Goal: Task Accomplishment & Management: Complete application form

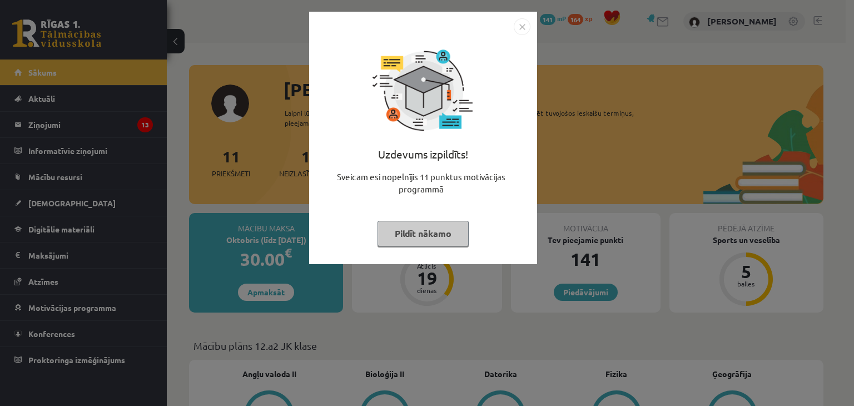
click at [436, 235] on button "Pildīt nākamo" at bounding box center [423, 234] width 91 height 26
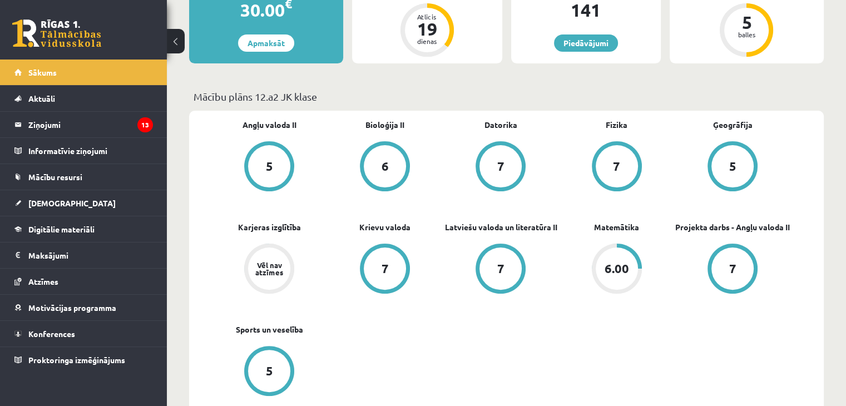
scroll to position [278, 0]
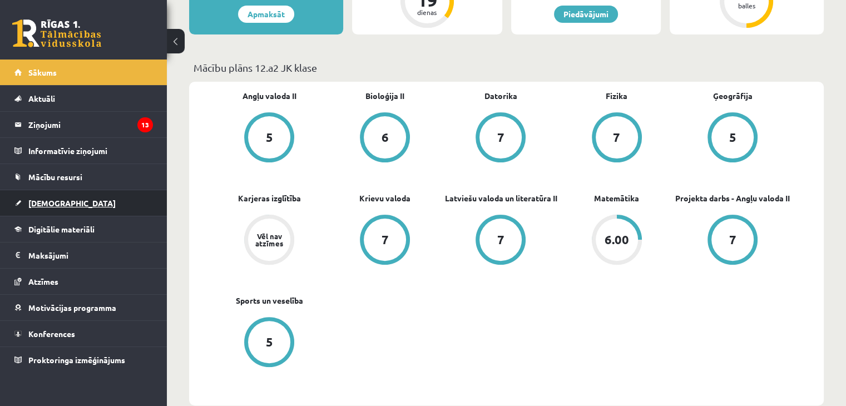
click at [62, 202] on link "[DEMOGRAPHIC_DATA]" at bounding box center [83, 203] width 139 height 26
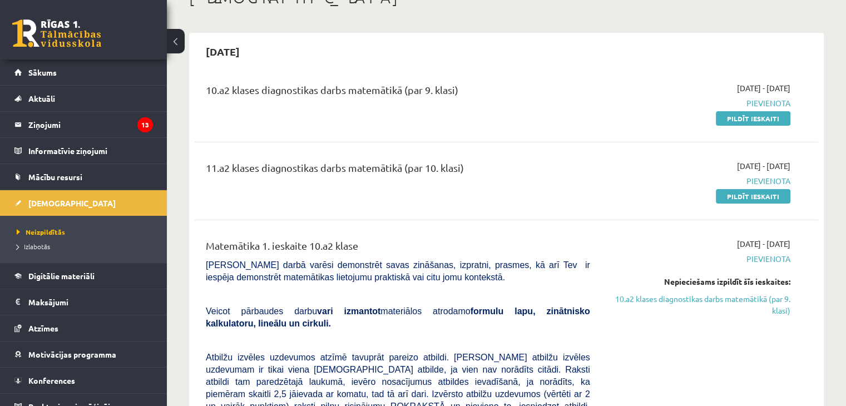
scroll to position [48, 0]
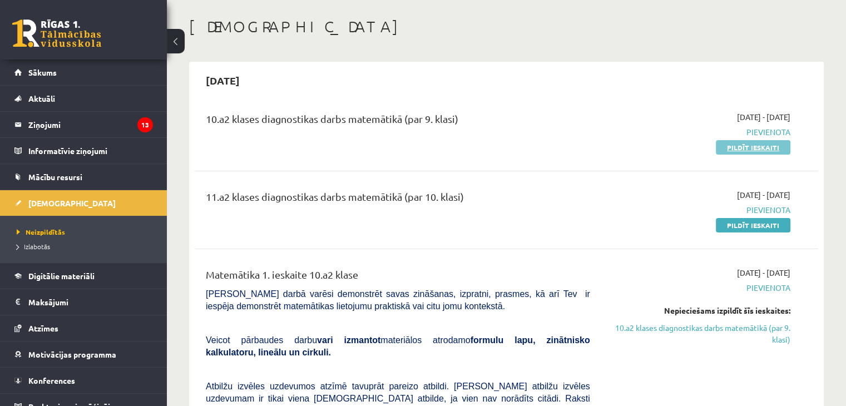
click at [768, 143] on link "Pildīt ieskaiti" at bounding box center [753, 147] width 75 height 14
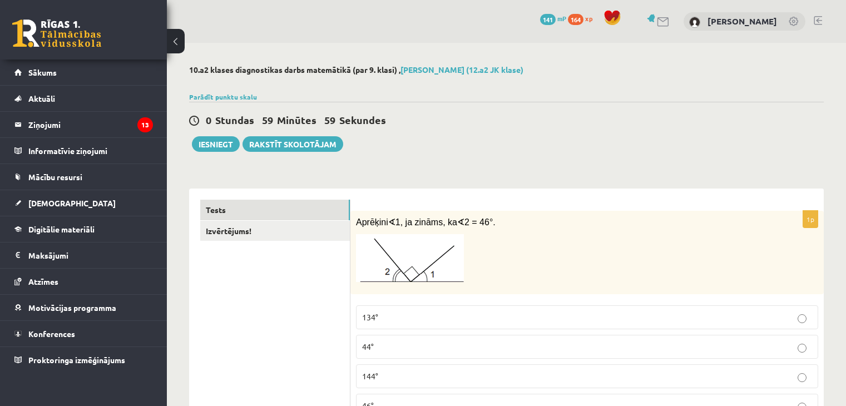
scroll to position [56, 0]
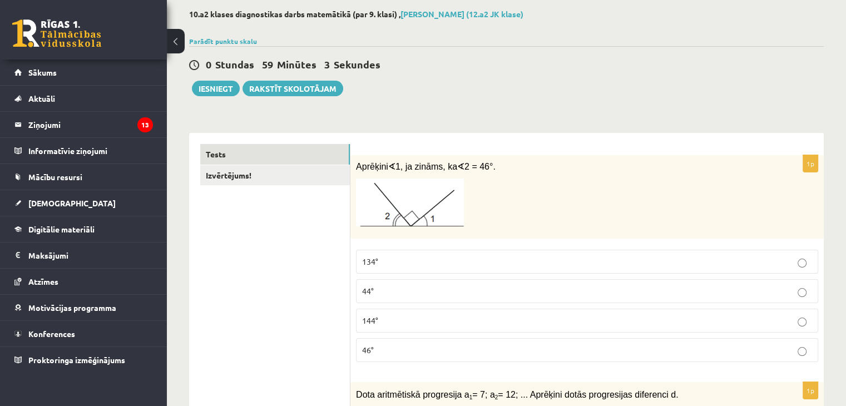
click at [367, 289] on span "44°" at bounding box center [368, 291] width 12 height 10
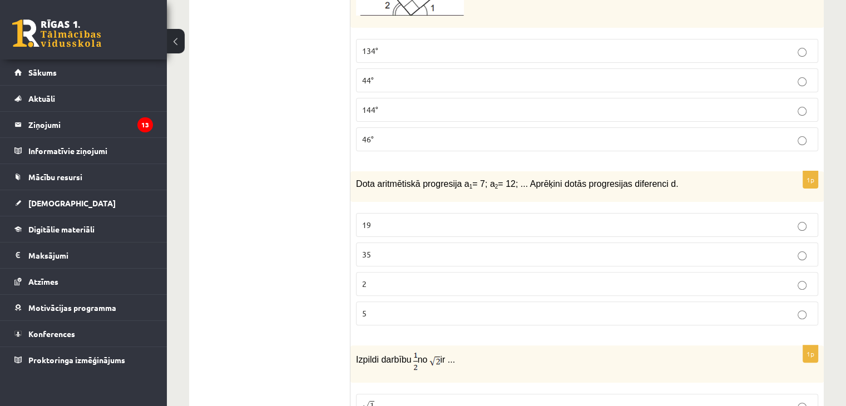
scroll to position [334, 0]
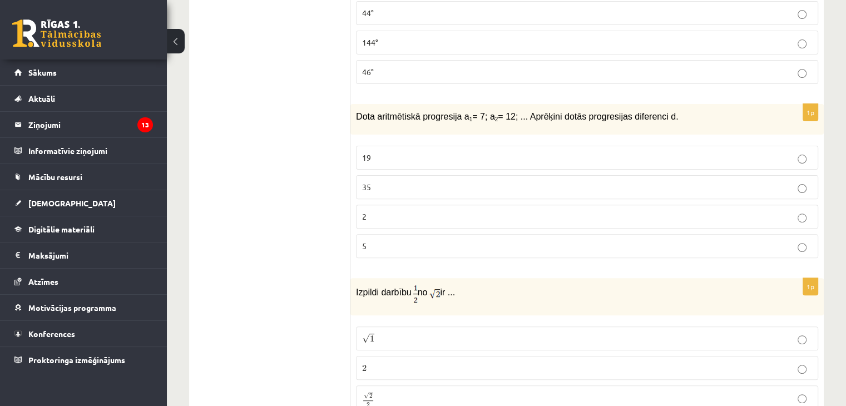
click at [389, 250] on p "5" at bounding box center [587, 246] width 450 height 12
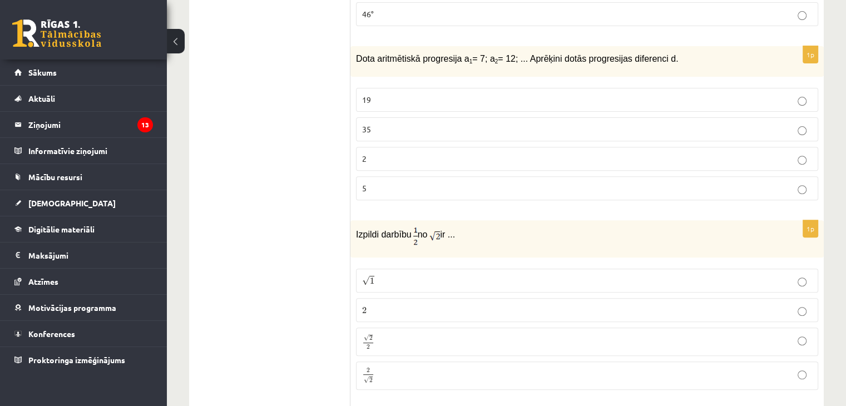
scroll to position [445, 0]
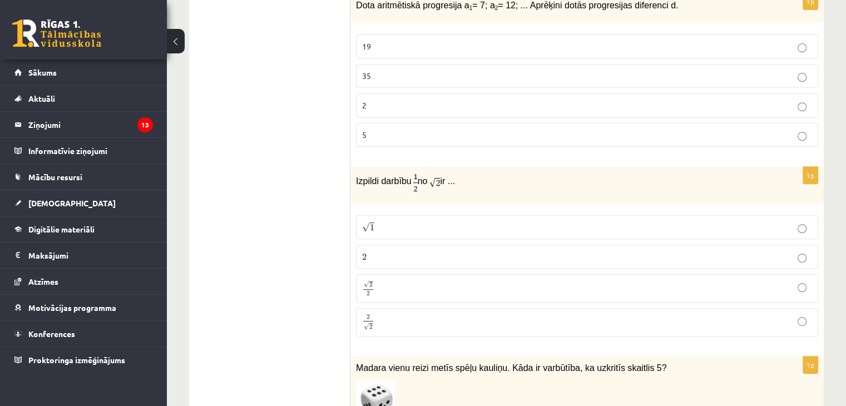
click at [422, 226] on p "√ 1 1" at bounding box center [587, 227] width 450 height 12
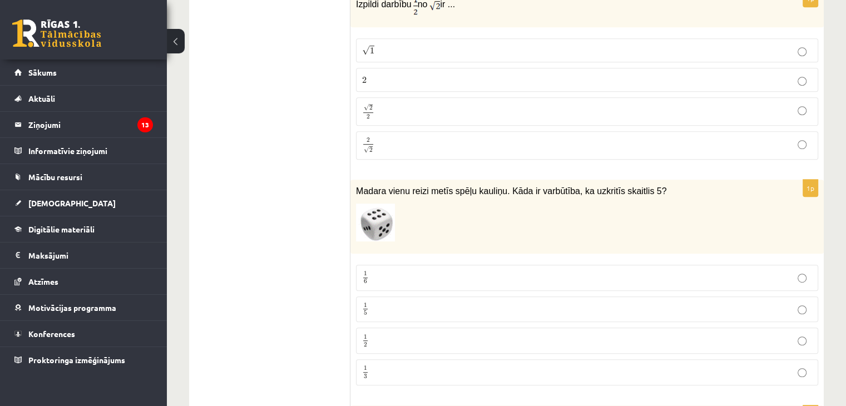
scroll to position [668, 0]
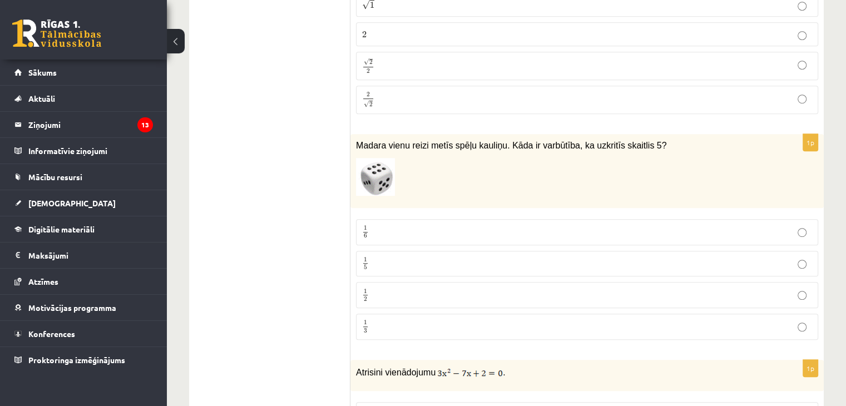
click at [422, 226] on p "1 6 1 6" at bounding box center [587, 232] width 450 height 14
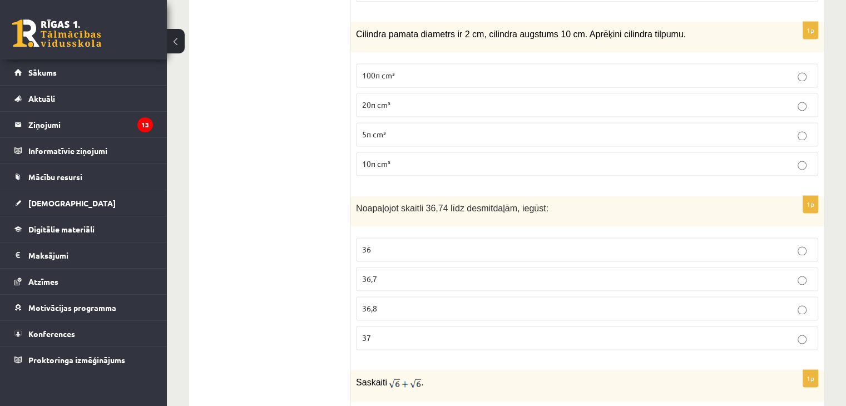
scroll to position [1669, 0]
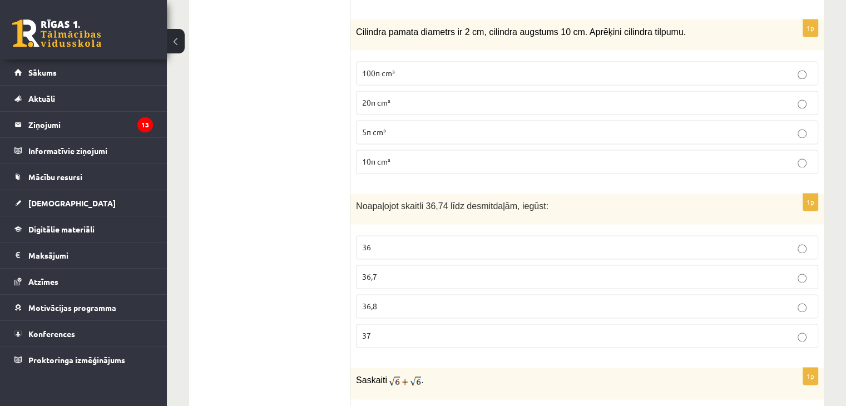
click at [383, 332] on p "37" at bounding box center [587, 336] width 450 height 12
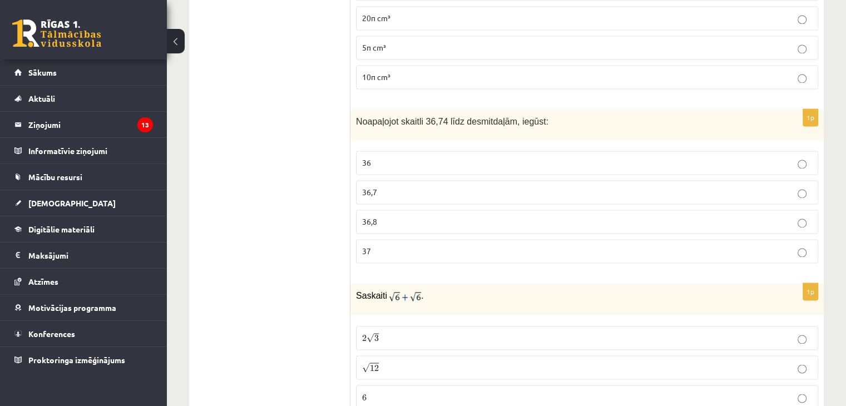
scroll to position [1836, 0]
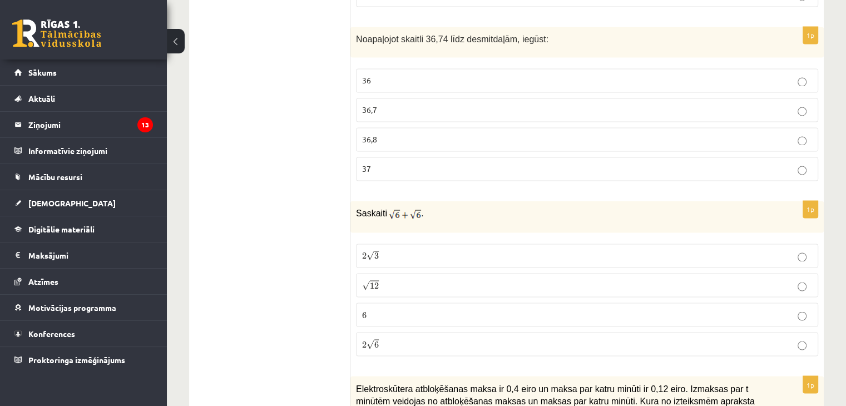
click at [378, 253] on span "3" at bounding box center [376, 256] width 4 height 7
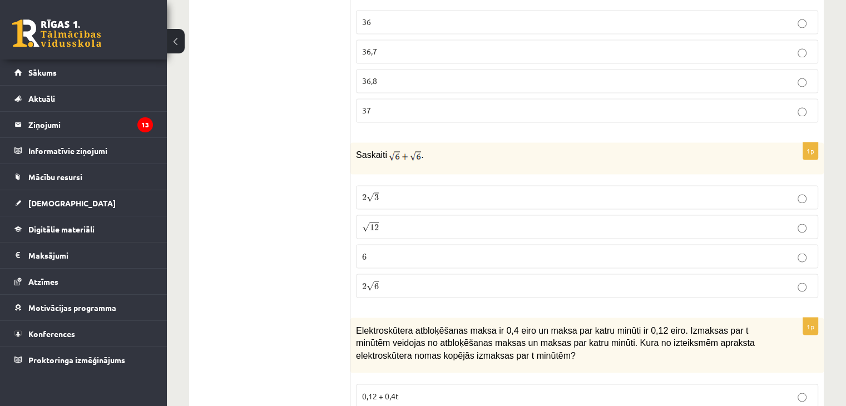
scroll to position [2003, 0]
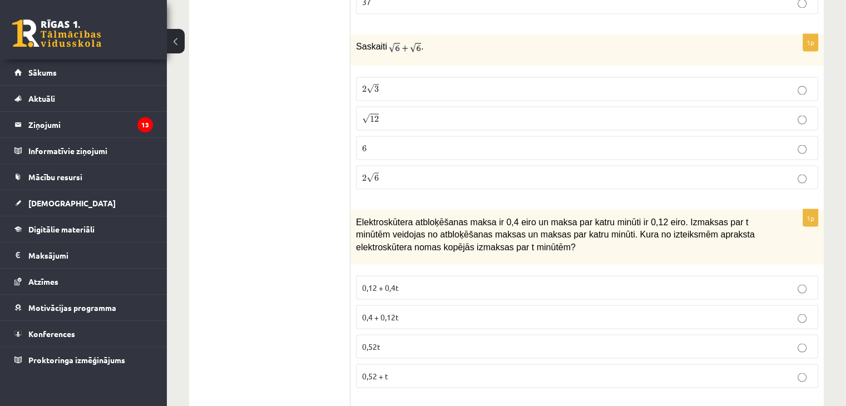
click at [381, 172] on p "2 √ 6 2 6" at bounding box center [587, 177] width 450 height 12
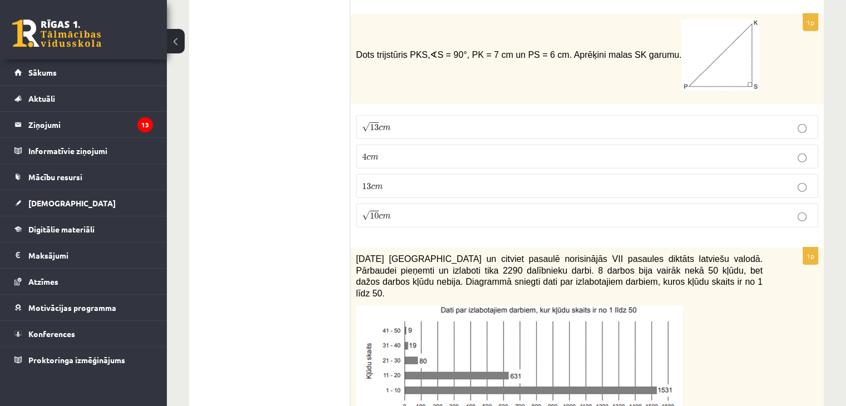
scroll to position [3616, 0]
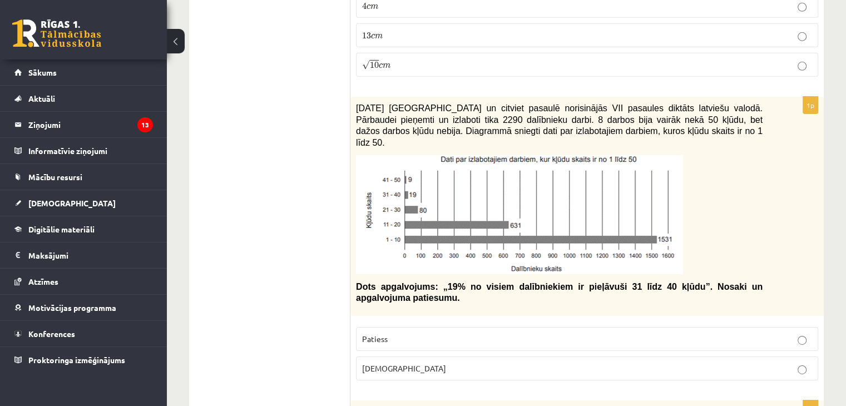
click at [404, 363] on p "Aplams" at bounding box center [587, 369] width 450 height 12
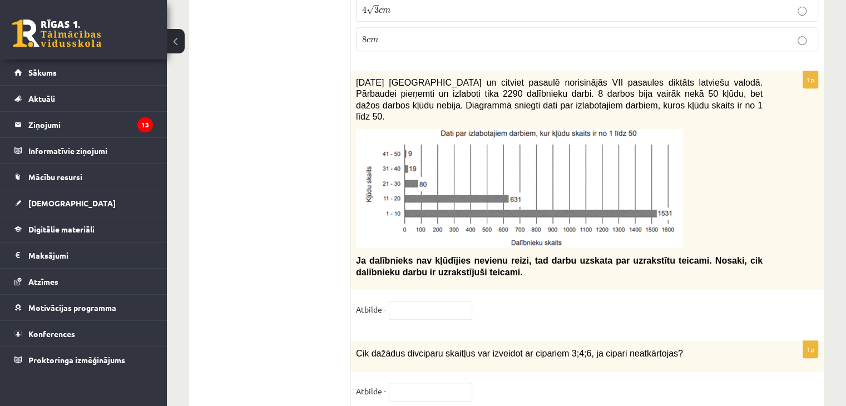
scroll to position [4895, 0]
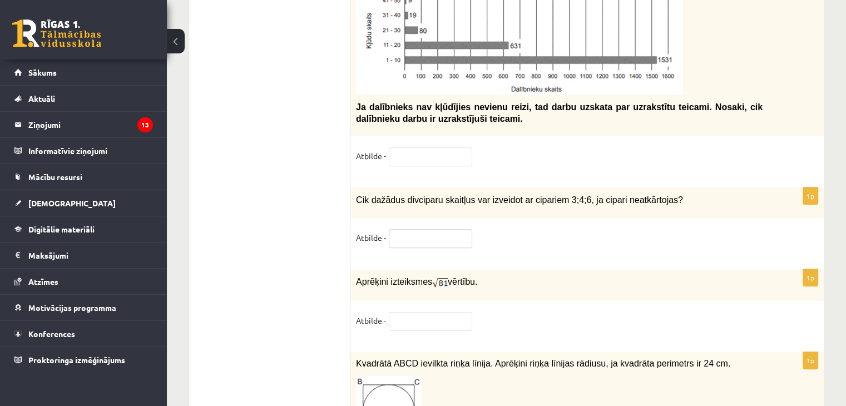
click at [397, 229] on input "text" at bounding box center [430, 238] width 83 height 19
type input "*"
click at [441, 312] on input "text" at bounding box center [430, 321] width 83 height 19
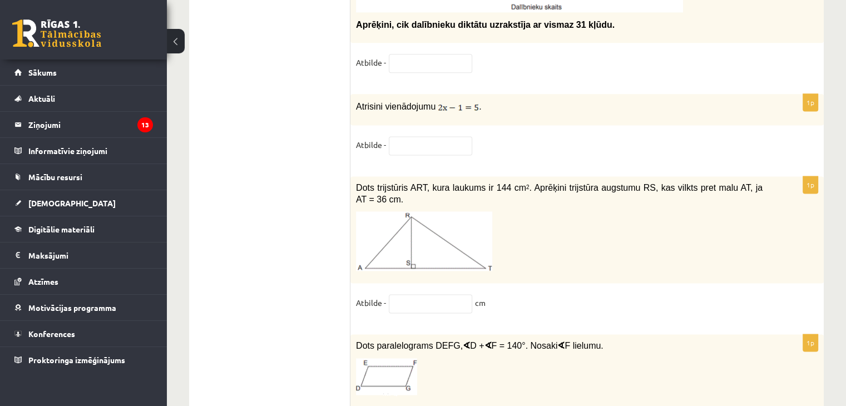
scroll to position [5725, 0]
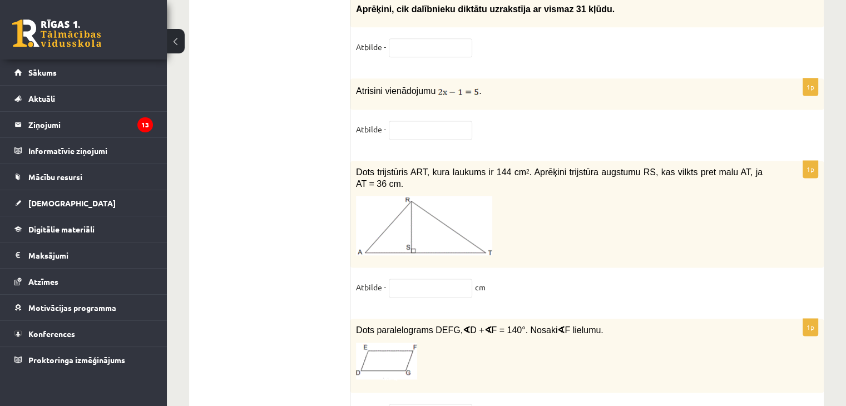
type input "*"
click at [409, 404] on input "text" at bounding box center [430, 413] width 83 height 19
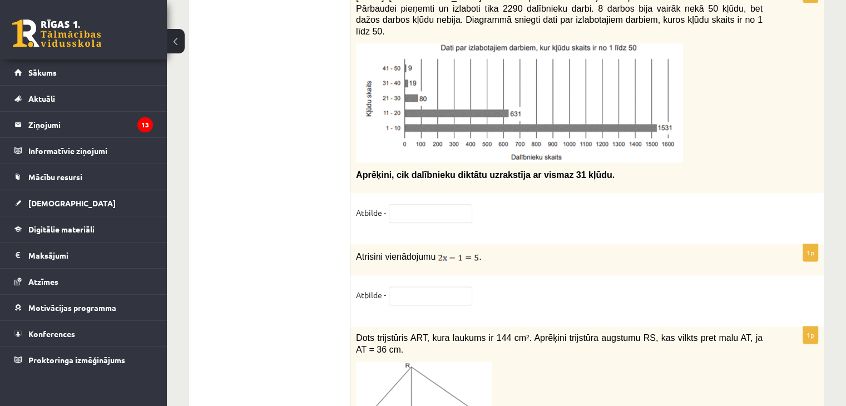
scroll to position [5558, 0]
type input "**"
click at [431, 288] on input "text" at bounding box center [430, 297] width 83 height 19
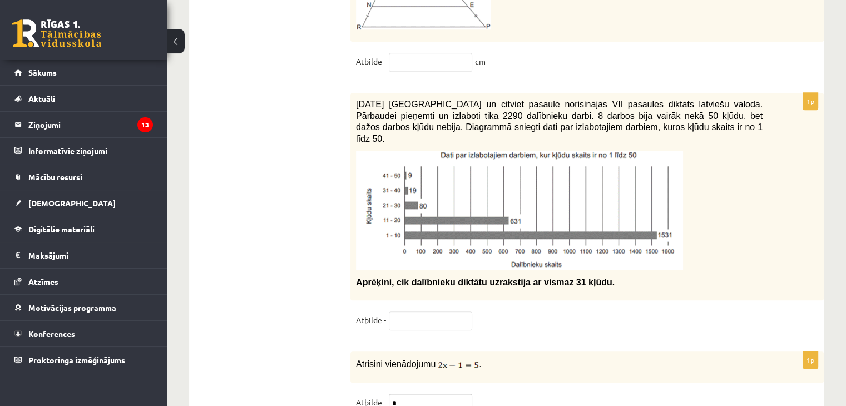
scroll to position [5446, 0]
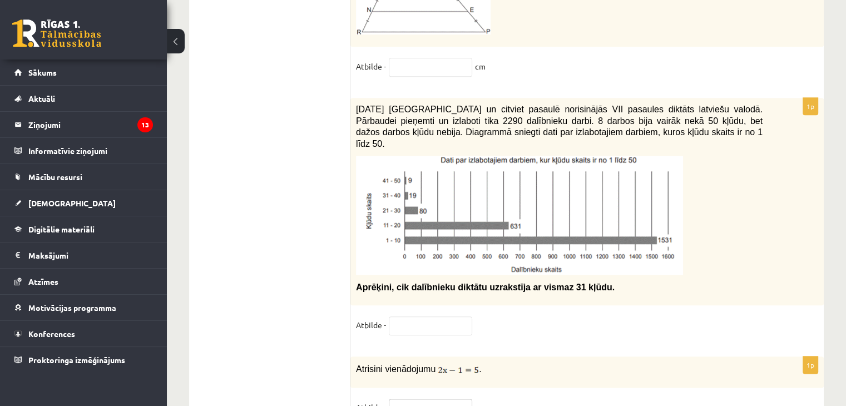
type input "*"
click at [411, 317] on input "text" at bounding box center [430, 326] width 83 height 19
type input "*"
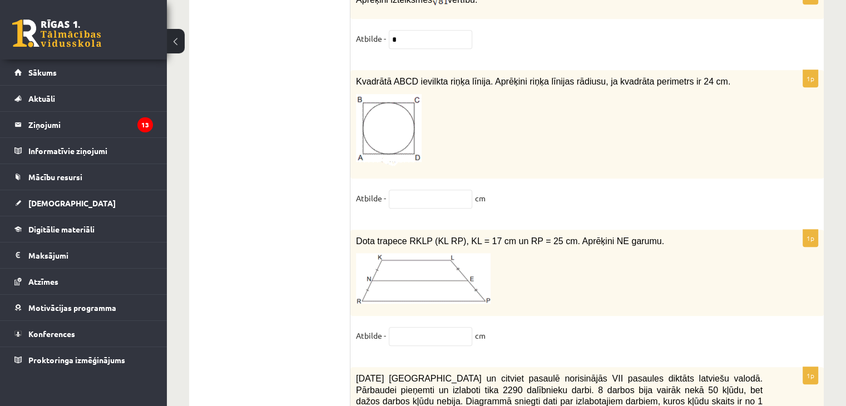
scroll to position [5113, 0]
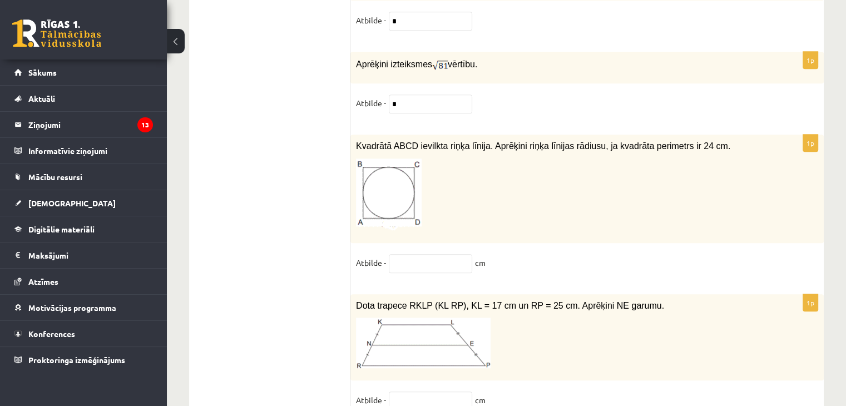
type input "**"
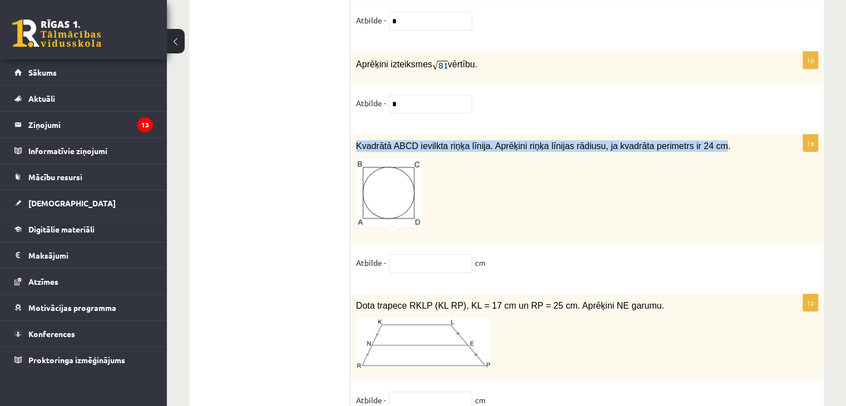
drag, startPoint x: 695, startPoint y: 99, endPoint x: 350, endPoint y: 97, distance: 344.9
click at [350, 135] on div "Kvadrātā ABCD ievilkta riņķa līnija. Aprēķini riņķa līnijas rādiusu, ja kvadrāt…" at bounding box center [586, 189] width 473 height 108
copy span "Kvadrātā ABCD ievilkta riņķa līnija. Aprēķini riņķa līnijas rādiusu, ja kvadrāt…"
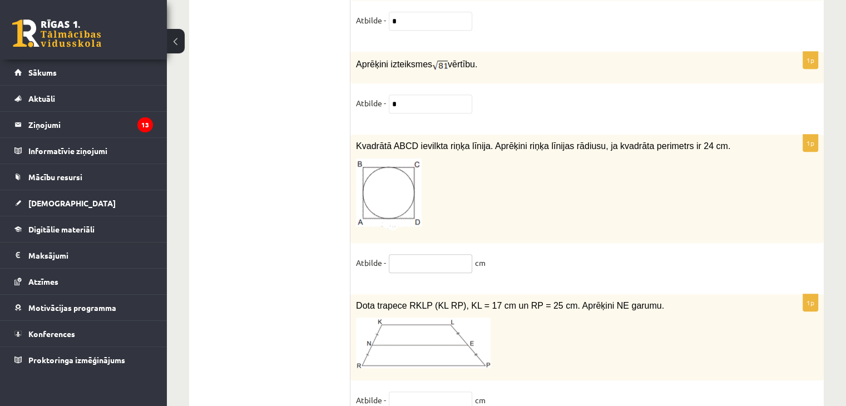
click at [452, 254] on input "text" at bounding box center [430, 263] width 83 height 19
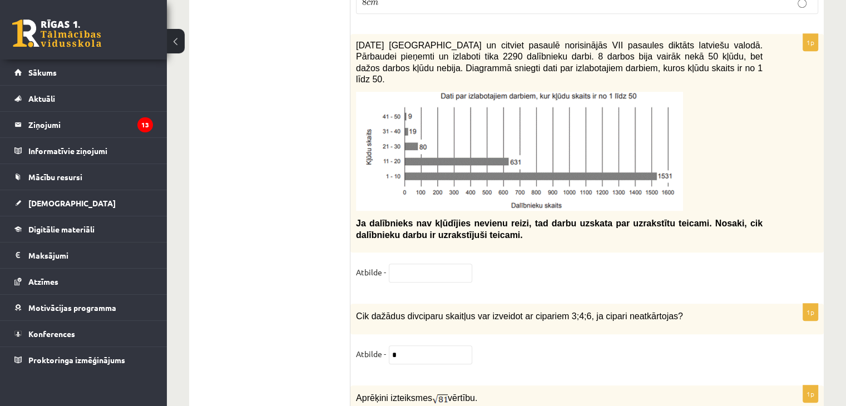
scroll to position [4723, 0]
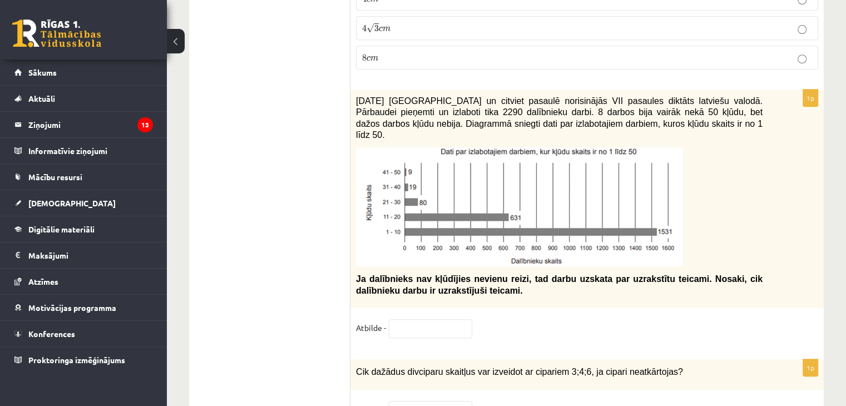
type input "*"
click at [425, 319] on input "text" at bounding box center [430, 328] width 83 height 19
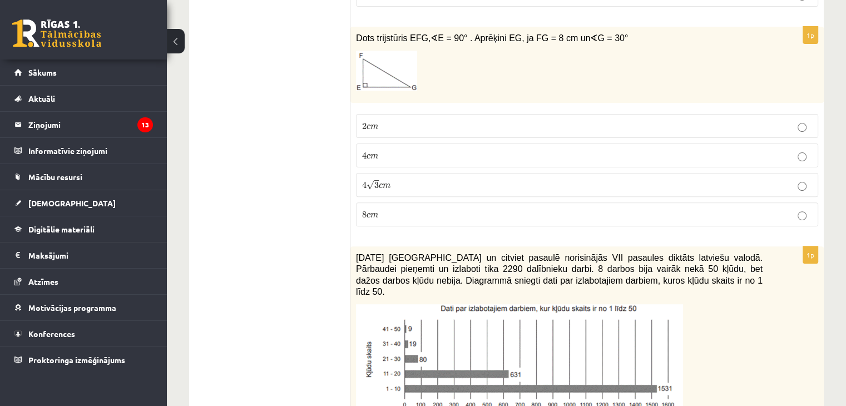
scroll to position [4501, 0]
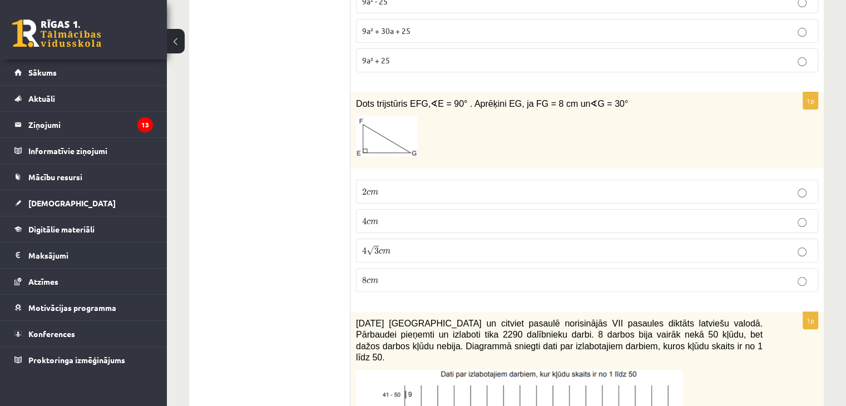
type input "***"
click at [409, 215] on p "4 c m 4 c m" at bounding box center [587, 221] width 450 height 12
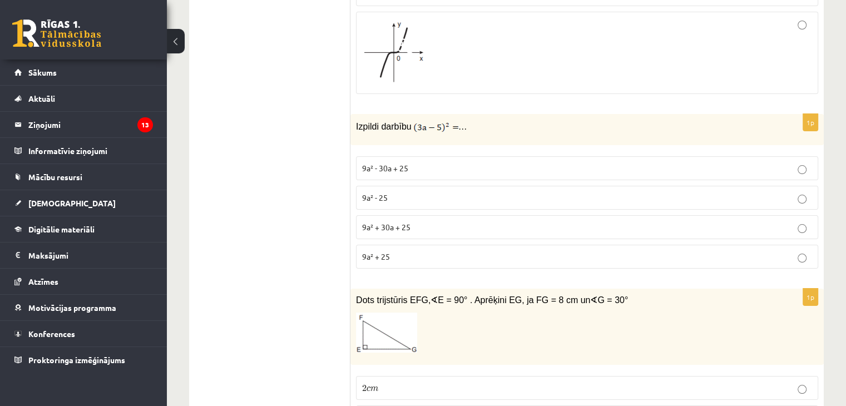
scroll to position [4278, 0]
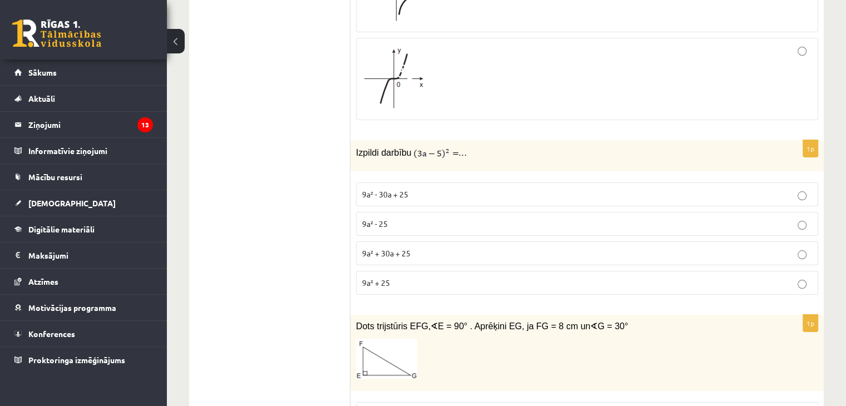
click at [384, 189] on span "9a² - 30a + 25" at bounding box center [385, 194] width 46 height 10
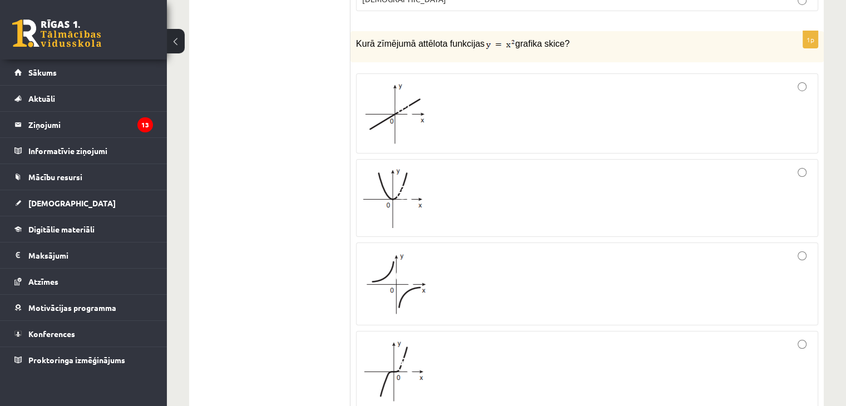
scroll to position [3944, 0]
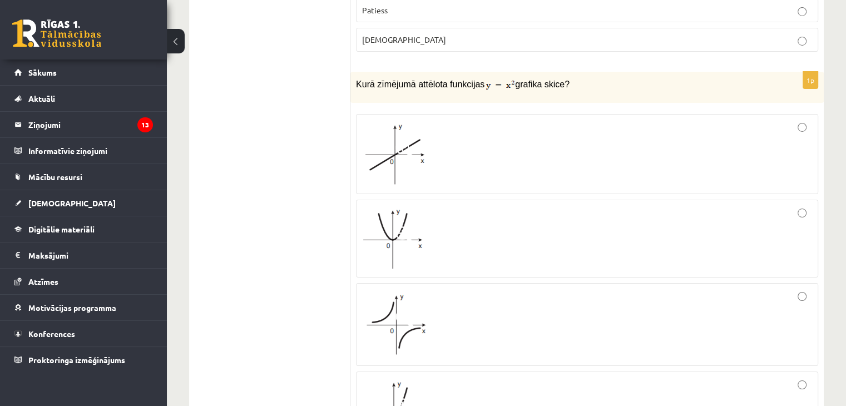
click at [453, 214] on div at bounding box center [587, 239] width 450 height 66
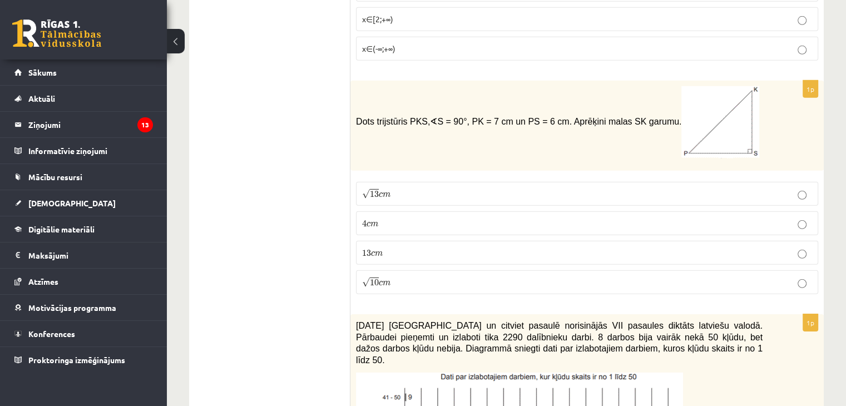
scroll to position [3388, 0]
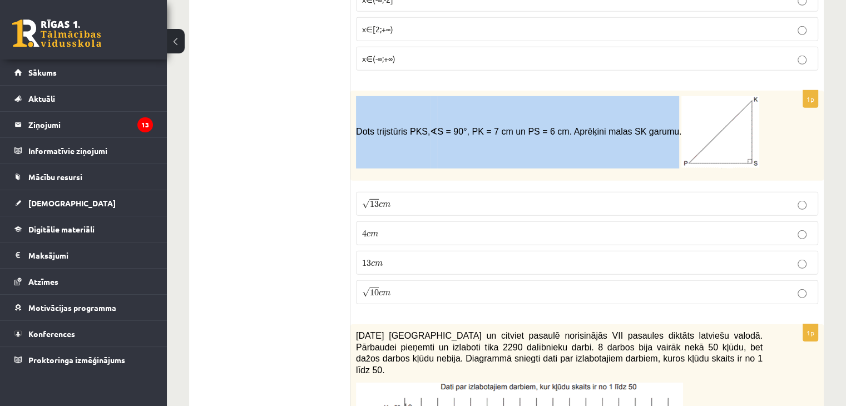
drag, startPoint x: 354, startPoint y: 115, endPoint x: 637, endPoint y: 127, distance: 284.0
click at [637, 127] on div "Dots trijstūris PKS, ∢ S = 90°, PK = 7 cm un PS = 6 cm. Aprēķini malas SK garum…" at bounding box center [586, 136] width 473 height 90
copy span "Dots trijstūris PKS, ∢ S = 90°, PK = 7 cm un PS = 6 cm. Aprēķini malas SK garumu"
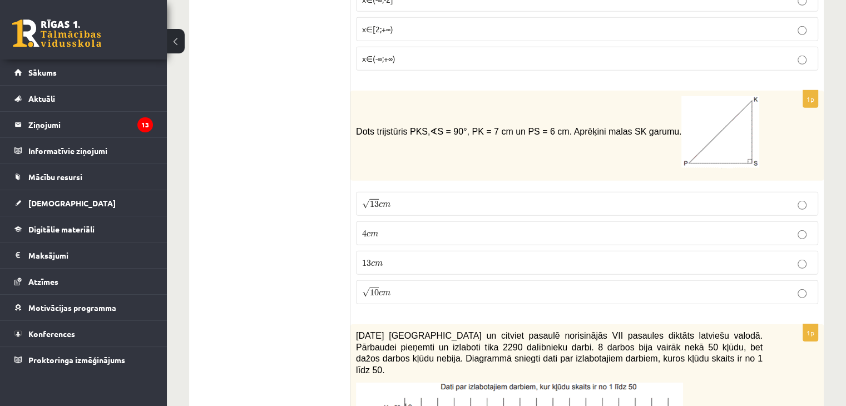
click at [782, 132] on div "Dots trijstūris PKS, ∢ S = 90°, PK = 7 cm un PS = 6 cm. Aprēķini malas SK garum…" at bounding box center [586, 136] width 473 height 90
click at [375, 201] on span "13" at bounding box center [374, 204] width 9 height 7
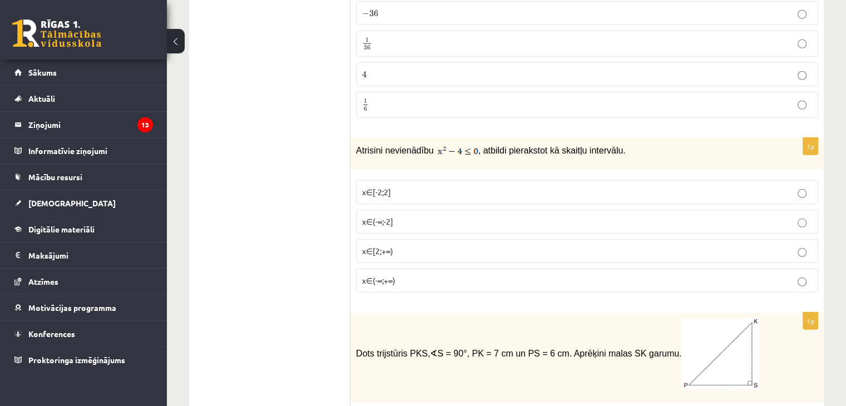
scroll to position [3166, 0]
click at [509, 187] on p "x∈[-2;2]" at bounding box center [587, 193] width 450 height 12
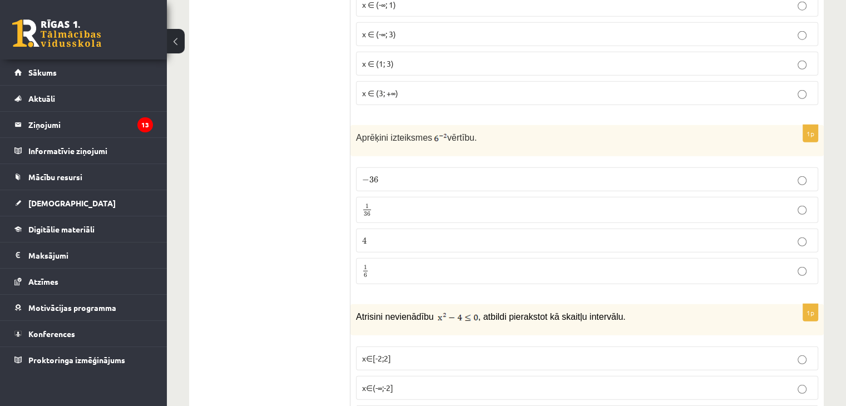
scroll to position [2999, 0]
click at [383, 204] on p "1 36 1 36" at bounding box center [587, 211] width 450 height 14
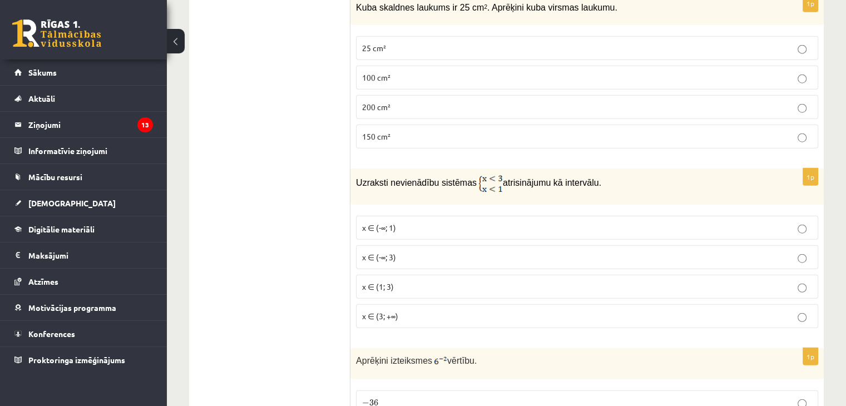
scroll to position [2776, 0]
click at [405, 221] on label "x ∈ (-∞; 1)" at bounding box center [587, 228] width 462 height 24
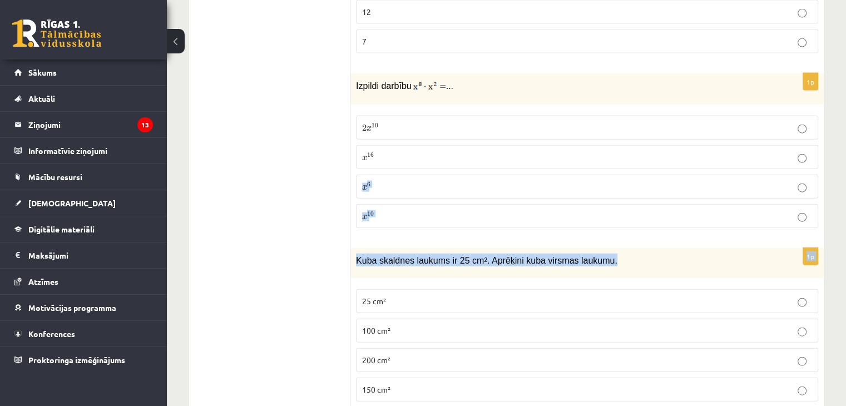
scroll to position [2498, 0]
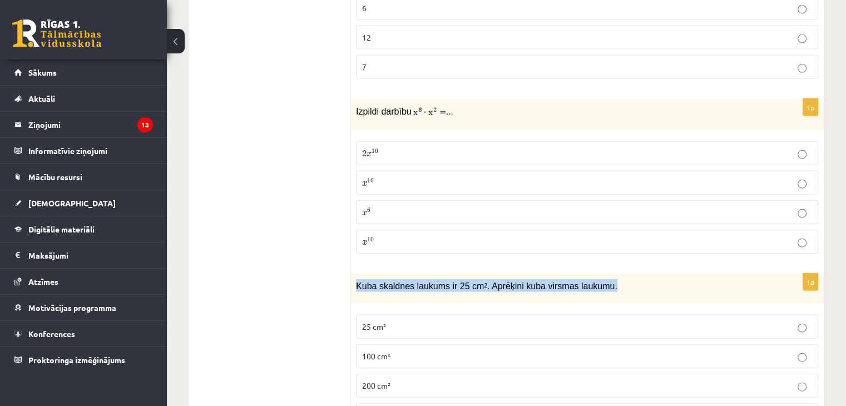
drag, startPoint x: 607, startPoint y: 159, endPoint x: 357, endPoint y: 263, distance: 271.6
click at [357, 274] on div "Kuba skaldnes laukums ir 25 cm 2 . Aprēķini kuba virsmas laukumu." at bounding box center [586, 289] width 473 height 31
copy span "Kuba skaldnes laukums ir 25 cm 2 . Aprēķini kuba virsmas laukumu."
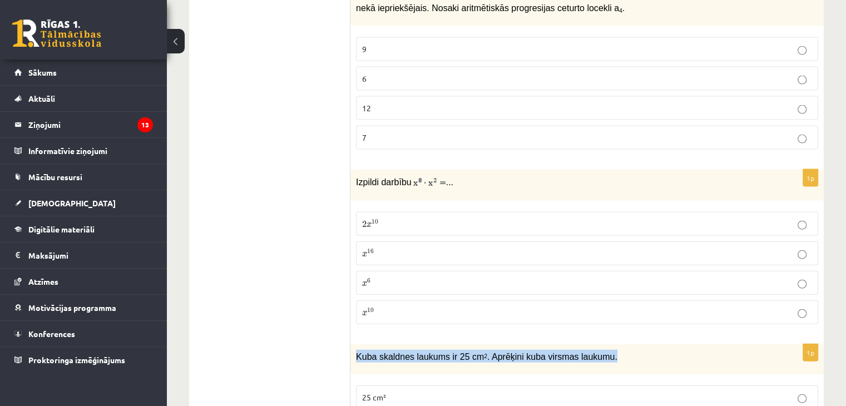
scroll to position [2387, 0]
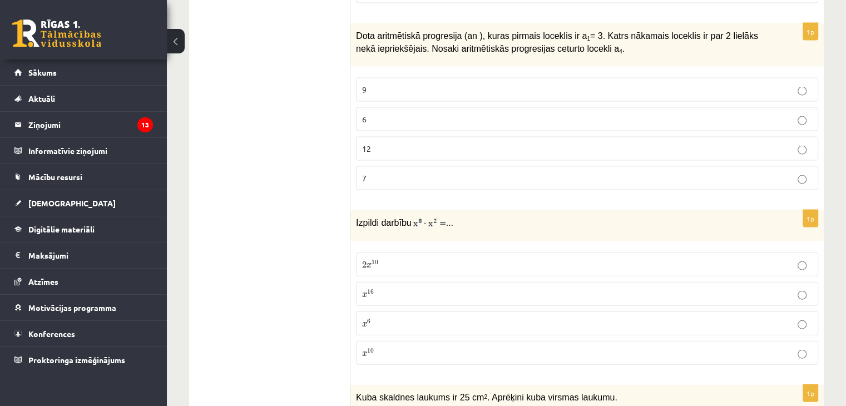
click at [526, 216] on p "Izpildi darbību ..." at bounding box center [559, 222] width 407 height 13
drag, startPoint x: 385, startPoint y: 333, endPoint x: 381, endPoint y: 326, distance: 7.7
click at [384, 341] on label "x 10 x 10" at bounding box center [587, 353] width 462 height 24
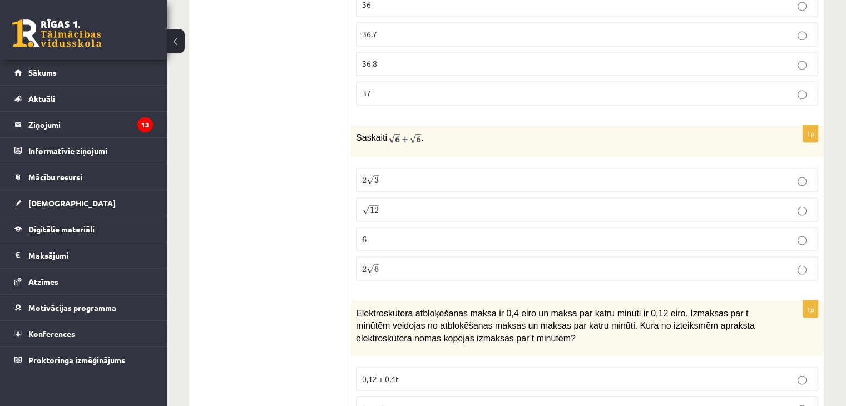
scroll to position [1886, 0]
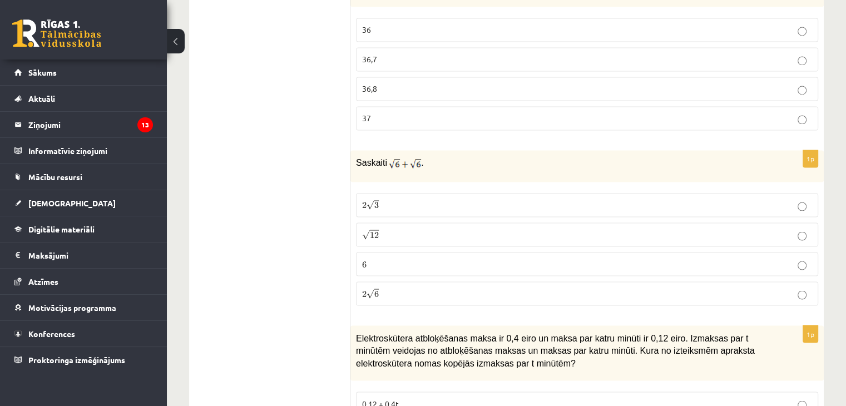
drag, startPoint x: 607, startPoint y: 210, endPoint x: 353, endPoint y: 329, distance: 280.9
copy form "Elektroskūtera atbloķēšanas maksa ir 0,4 eiro un maksa par katru minūti ir 0,12…"
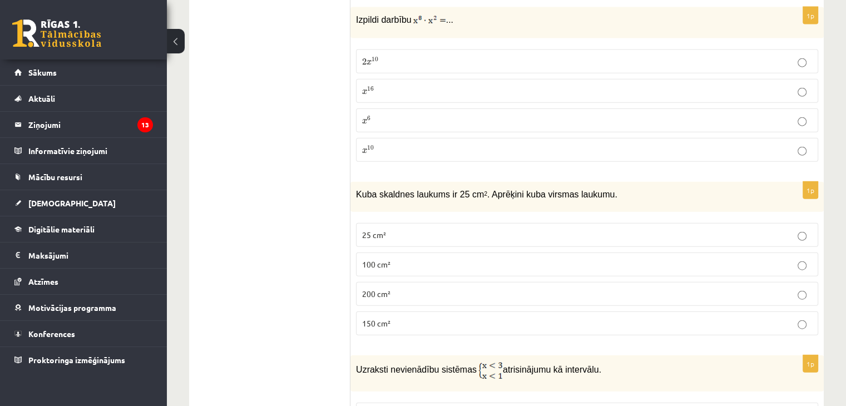
scroll to position [2609, 0]
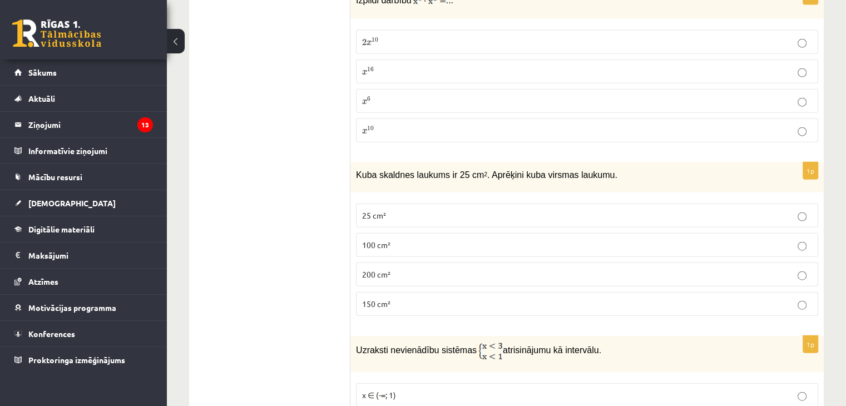
click at [387, 299] on span "150 cm²" at bounding box center [376, 304] width 28 height 10
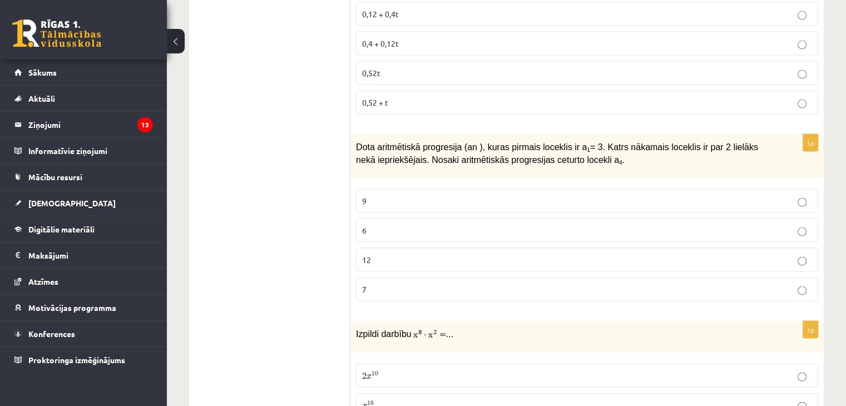
scroll to position [2164, 0]
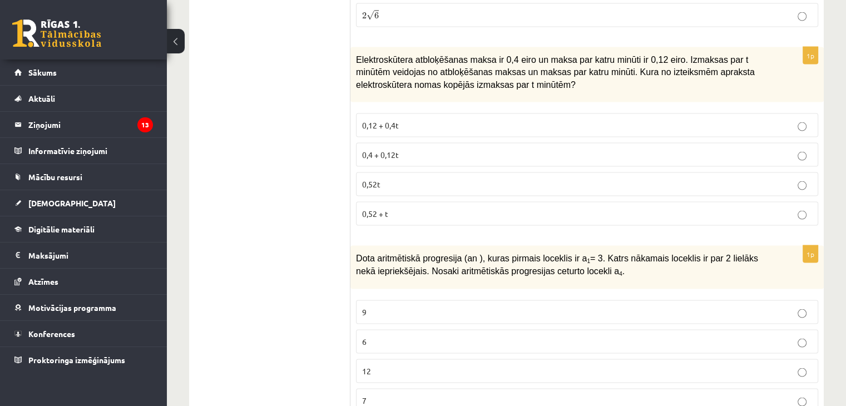
click at [380, 150] on span "0,4 + 0,12t" at bounding box center [380, 155] width 37 height 10
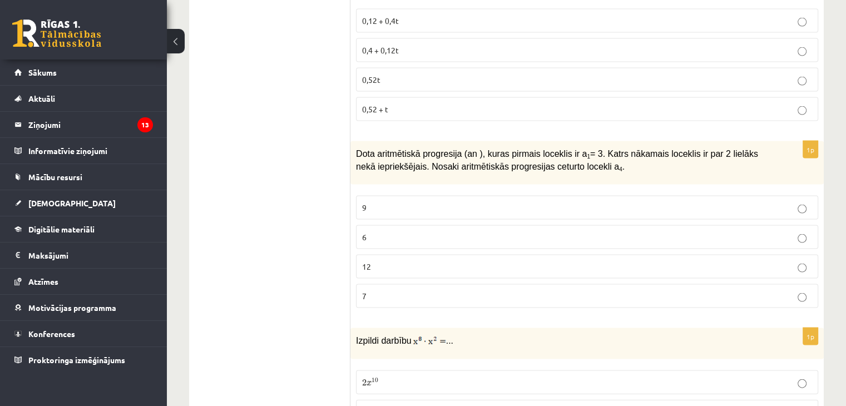
scroll to position [2276, 0]
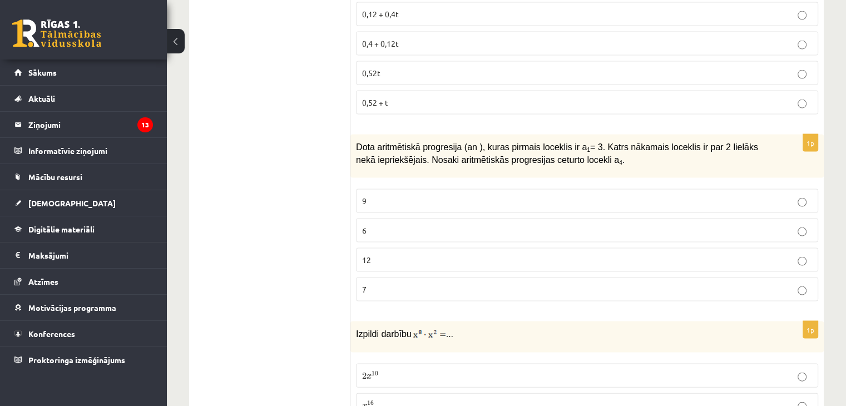
click at [409, 284] on p "7" at bounding box center [587, 290] width 450 height 12
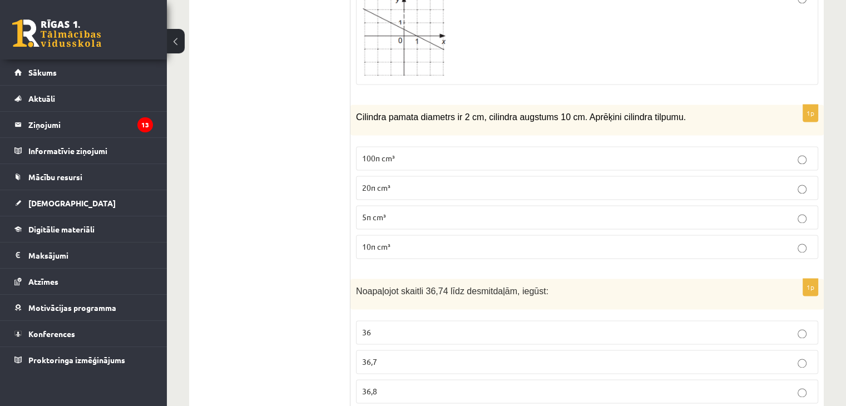
scroll to position [1553, 0]
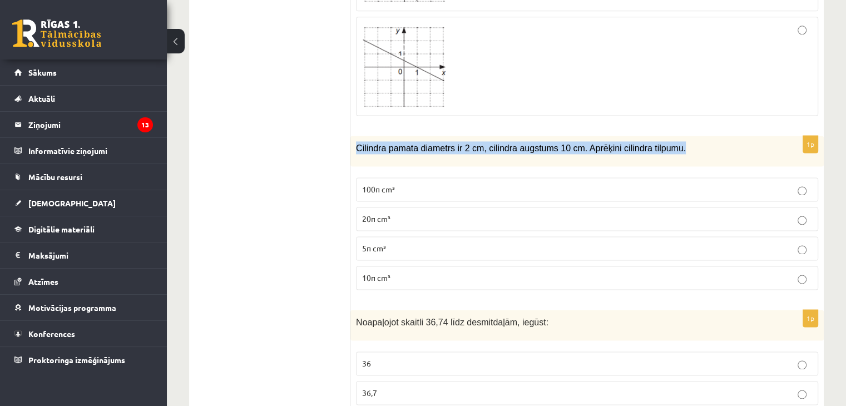
drag, startPoint x: 668, startPoint y: 136, endPoint x: 352, endPoint y: 127, distance: 316.1
copy span "Cilindra pamata diametrs ir 2 cm, cilindra augstums 10 cm. Aprēķini cilindra ti…"
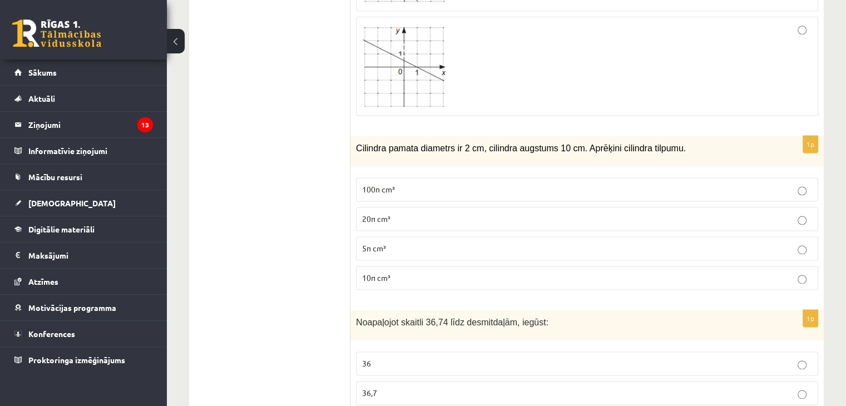
click at [538, 68] on div at bounding box center [587, 66] width 450 height 87
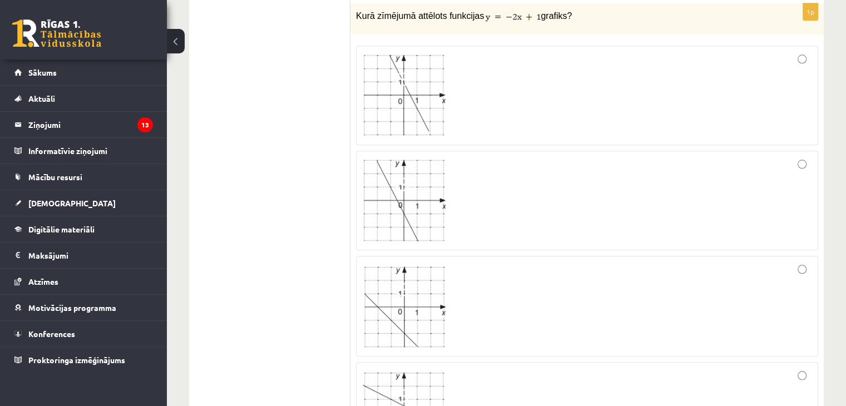
scroll to position [1108, 0]
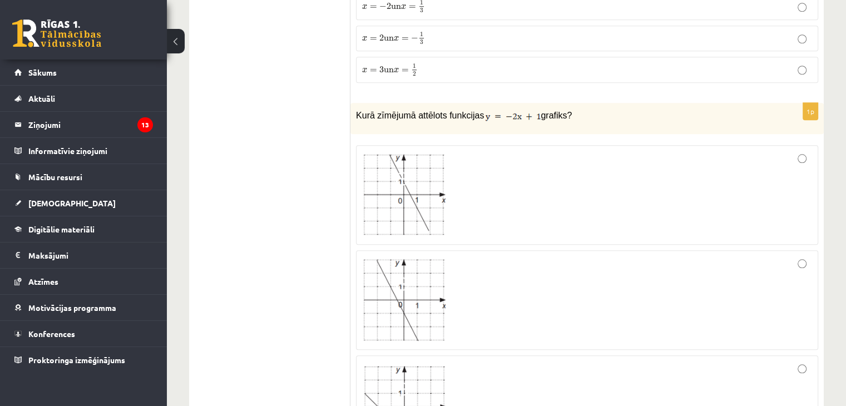
click at [557, 194] on div at bounding box center [587, 194] width 450 height 87
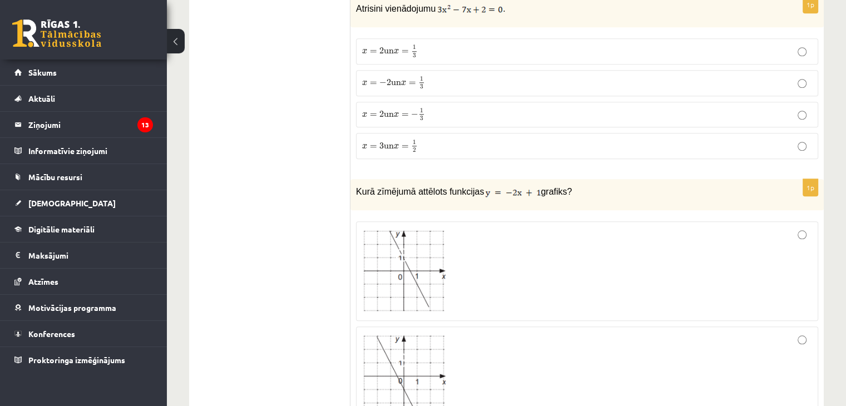
scroll to position [829, 0]
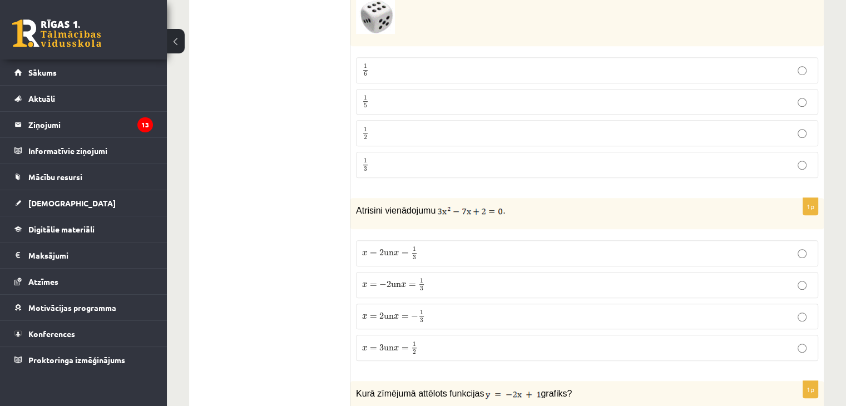
click at [432, 241] on label "x = 2 un x = 1 3 x = 2 un x = 1 3" at bounding box center [587, 253] width 462 height 26
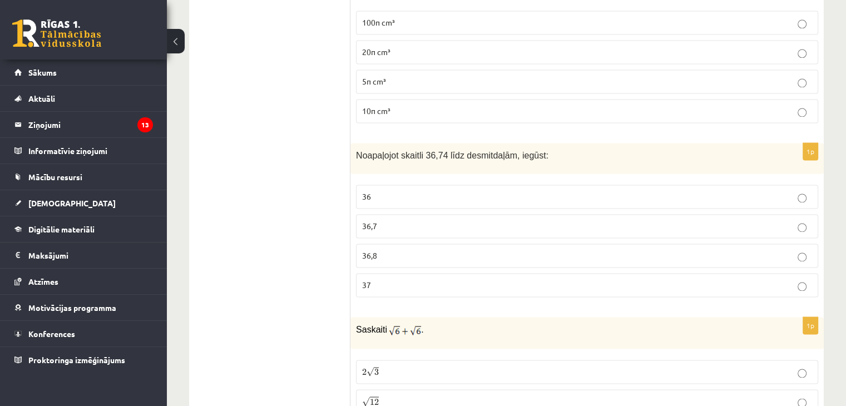
scroll to position [1608, 0]
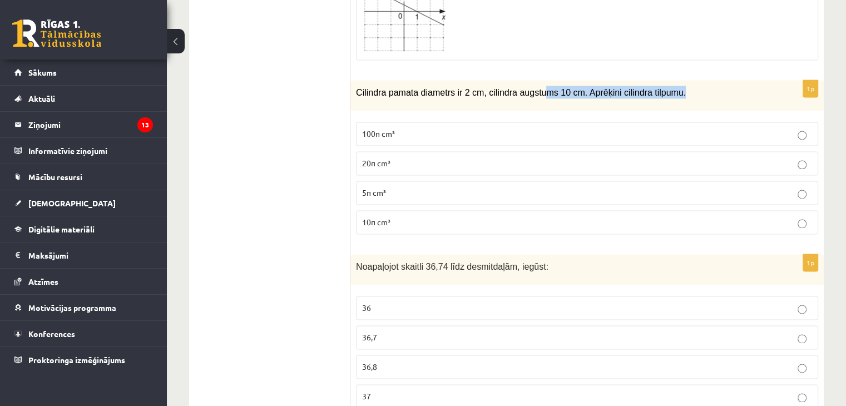
drag, startPoint x: 668, startPoint y: 81, endPoint x: 531, endPoint y: 94, distance: 137.5
click at [531, 94] on div "Cilindra pamata diametrs ir 2 cm, cilindra augstums 10 cm. Aprēķini cilindra ti…" at bounding box center [586, 95] width 473 height 31
click at [521, 93] on div "Cilindra pamata diametrs ir 2 cm, cilindra augstums 10 cm. Aprēķini cilindra ti…" at bounding box center [586, 95] width 473 height 31
click at [386, 217] on span "10π cm³" at bounding box center [376, 222] width 28 height 10
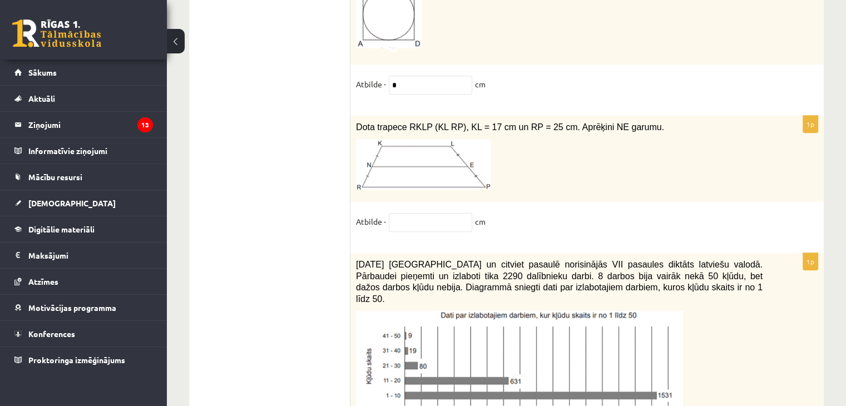
scroll to position [5312, 0]
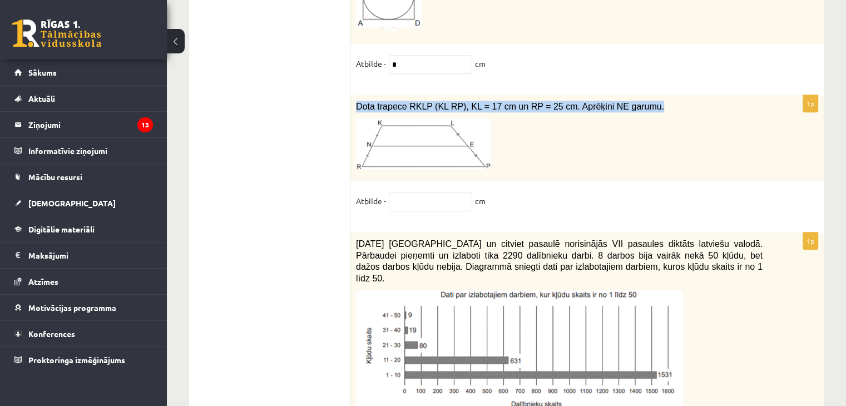
drag, startPoint x: 639, startPoint y: 66, endPoint x: 358, endPoint y: 61, distance: 281.0
click at [358, 101] on p "Dota trapece RKLP (KL RP), KL = 17 cm un RP = 25 cm. Aprēķini NE garumu." at bounding box center [559, 107] width 407 height 12
copy span "Dota trapece RKLP (KL RP), KL = 17 cm un RP = 25 cm. Aprēķini NE garumu."
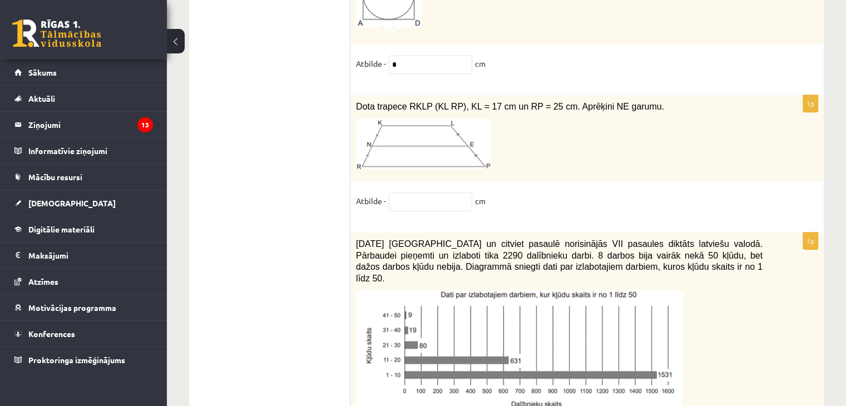
click at [571, 118] on p at bounding box center [559, 143] width 407 height 51
click at [449, 192] on input "text" at bounding box center [430, 201] width 83 height 19
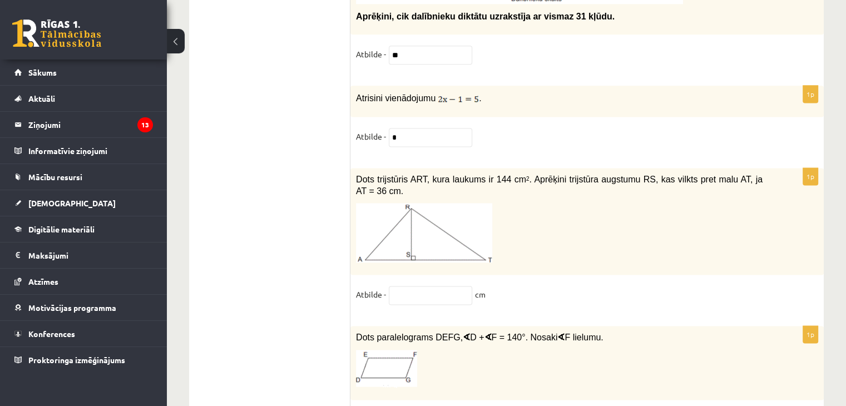
scroll to position [5725, 0]
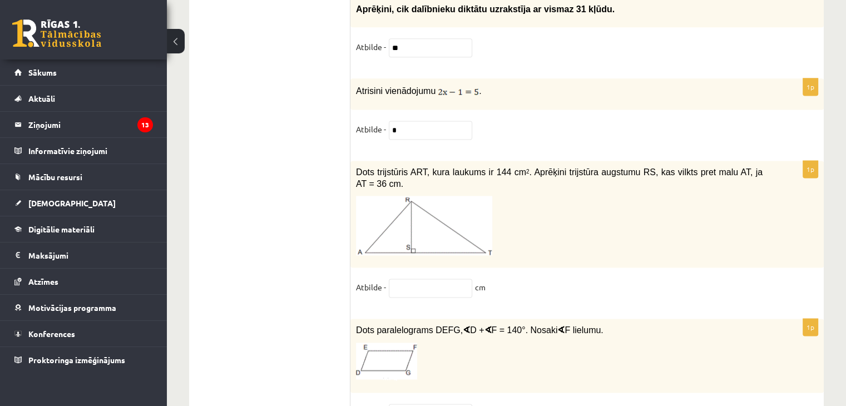
type input "**"
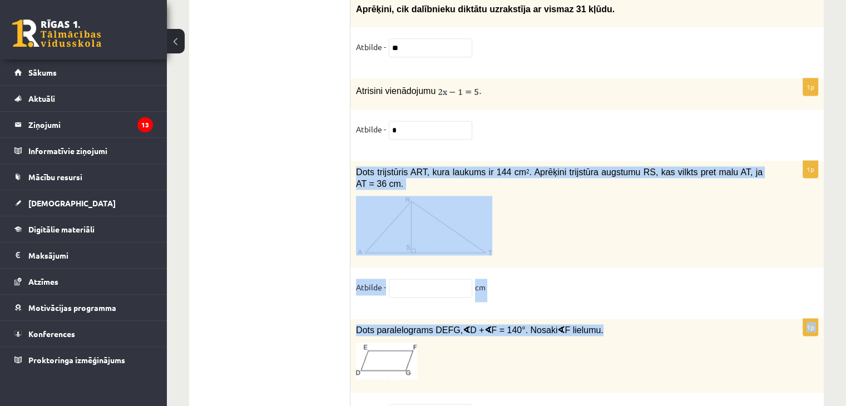
drag, startPoint x: 586, startPoint y: 264, endPoint x: 353, endPoint y: 123, distance: 272.1
copy form "Dots trijstūris ART, kura laukums ir 144 cm 2 . Aprēķini trijstūra augstumu RS,…"
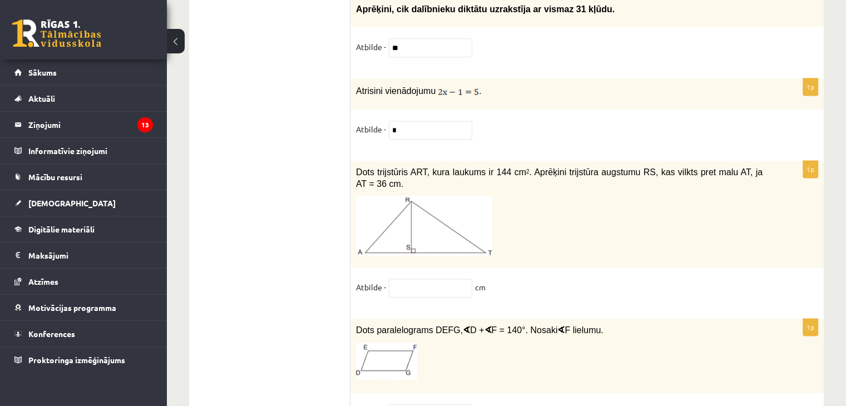
click at [444, 279] on input "text" at bounding box center [430, 288] width 83 height 19
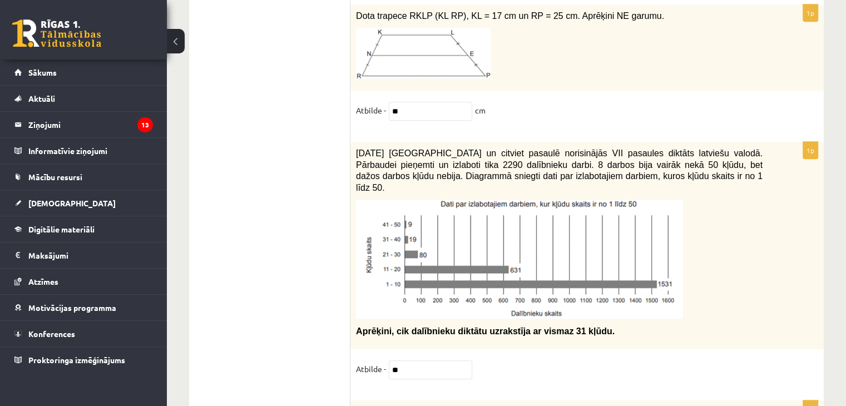
scroll to position [5391, 0]
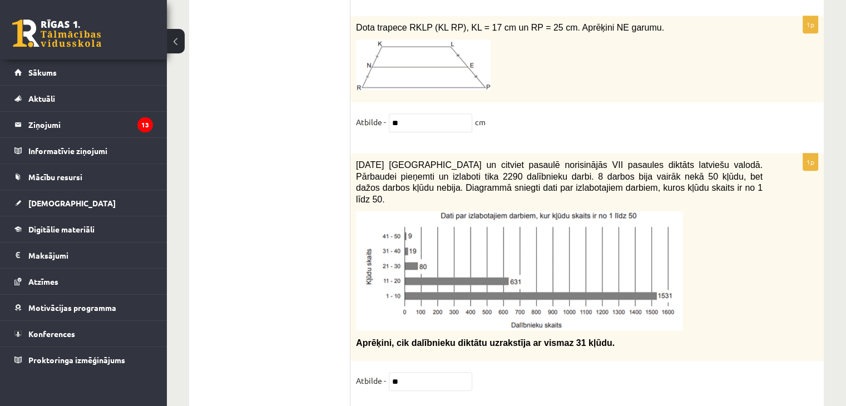
type input "*"
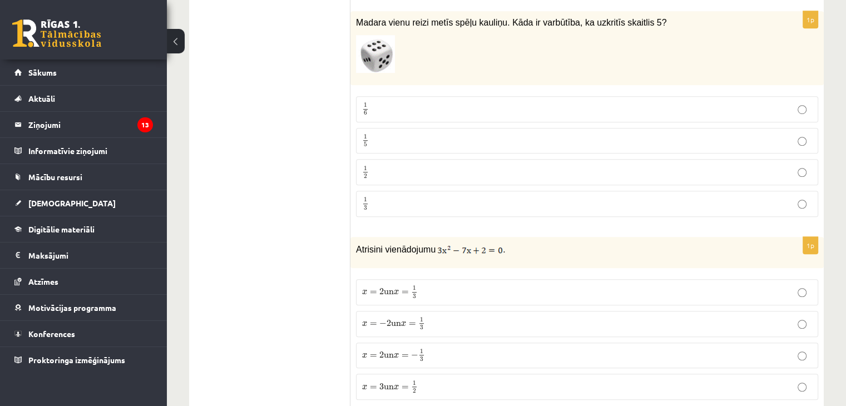
scroll to position [0, 0]
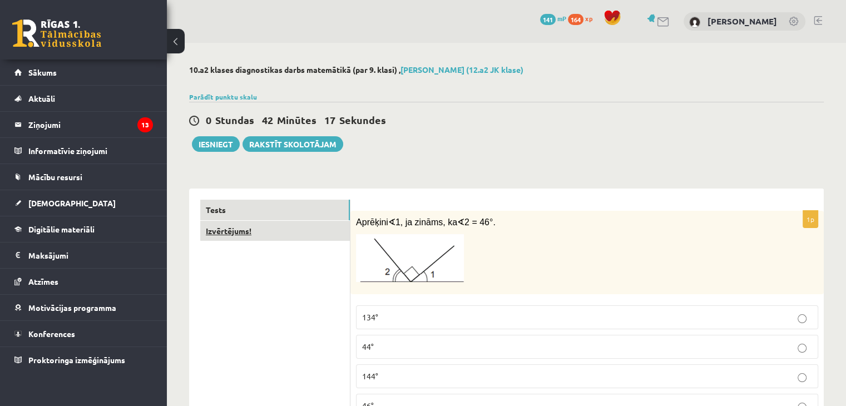
click at [249, 234] on link "Izvērtējums!" at bounding box center [275, 231] width 150 height 21
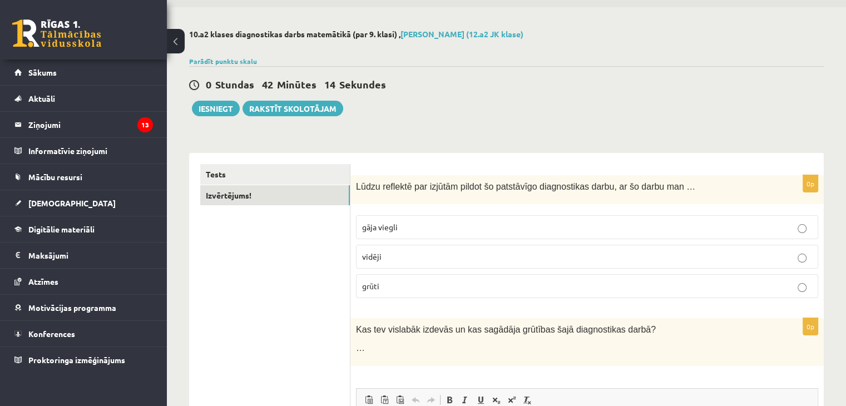
scroll to position [56, 0]
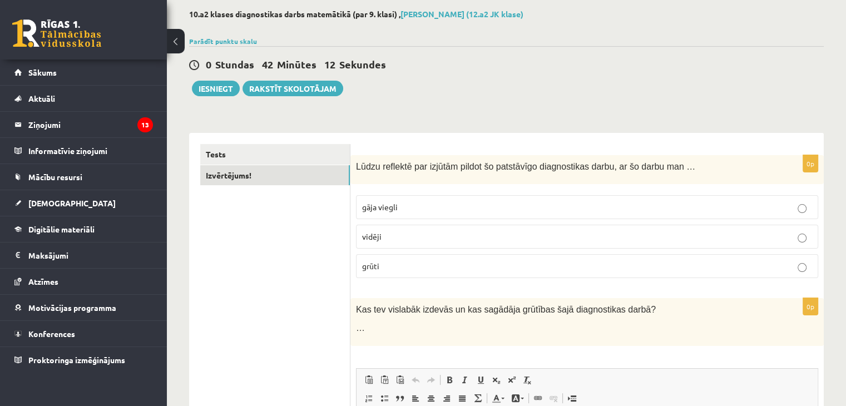
click at [411, 214] on label "gāja viegli" at bounding box center [587, 207] width 462 height 24
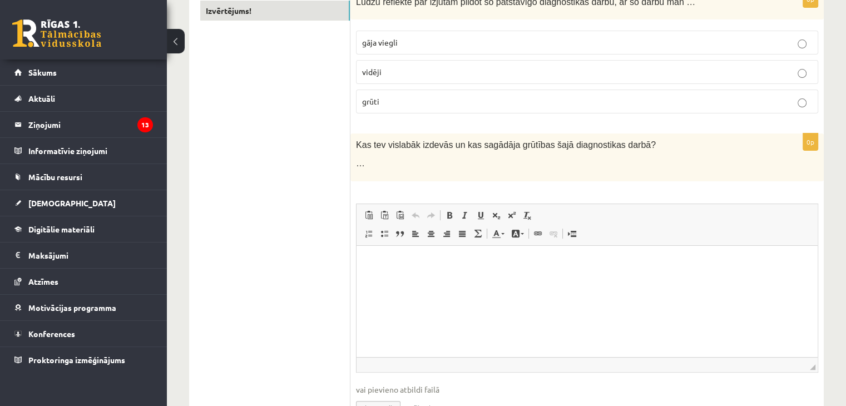
scroll to position [223, 0]
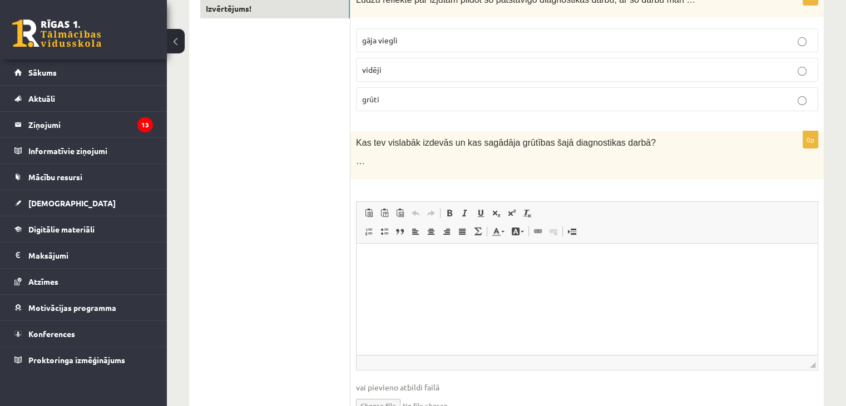
click at [407, 266] on html at bounding box center [587, 260] width 461 height 34
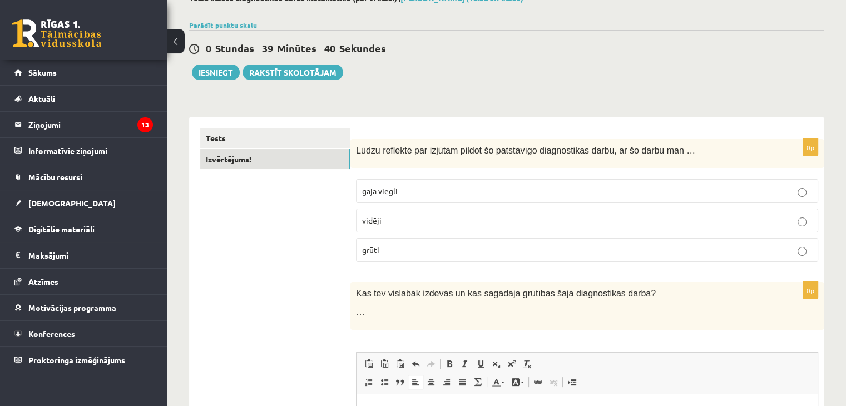
scroll to position [3, 0]
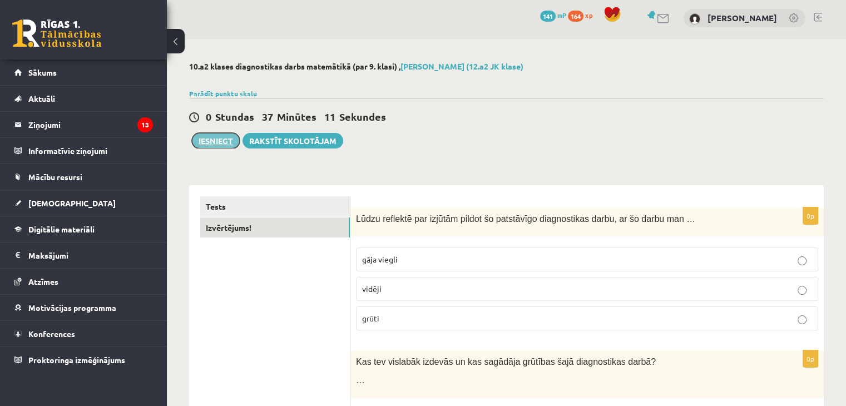
click at [211, 140] on button "Iesniegt" at bounding box center [216, 141] width 48 height 16
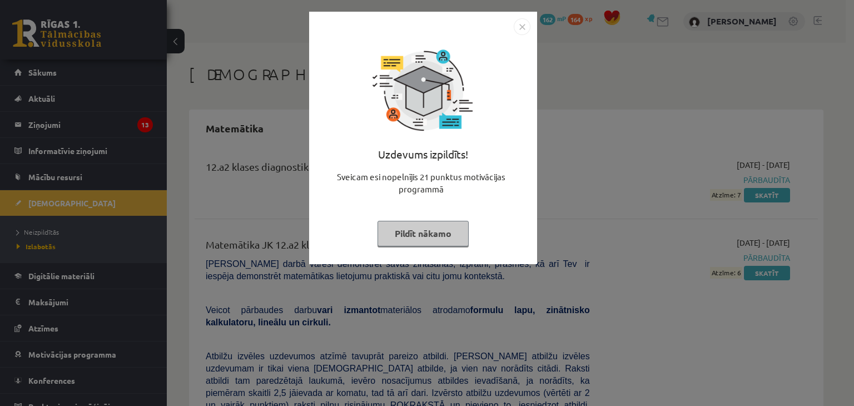
click at [436, 241] on button "Pildīt nākamo" at bounding box center [423, 234] width 91 height 26
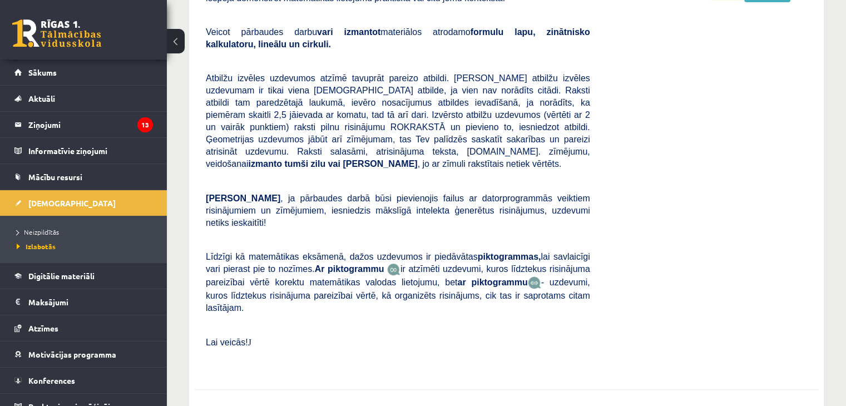
scroll to position [337, 0]
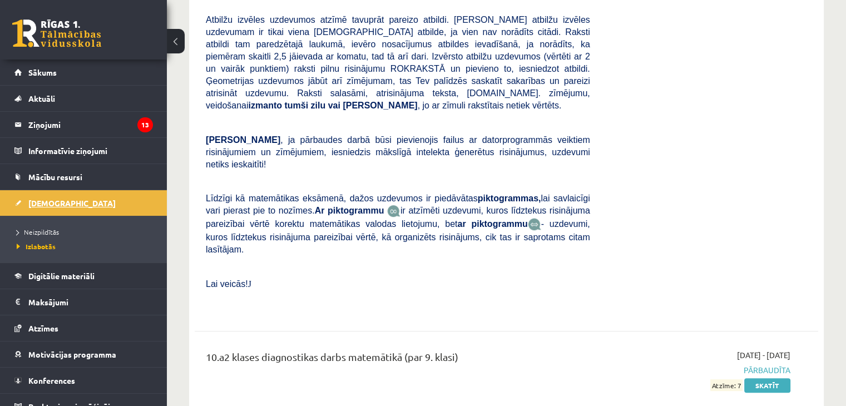
click at [49, 198] on span "[DEMOGRAPHIC_DATA]" at bounding box center [71, 203] width 87 height 10
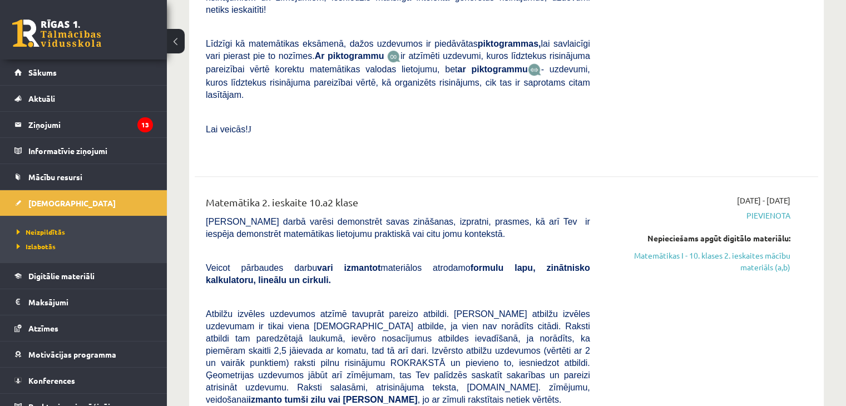
scroll to position [501, 0]
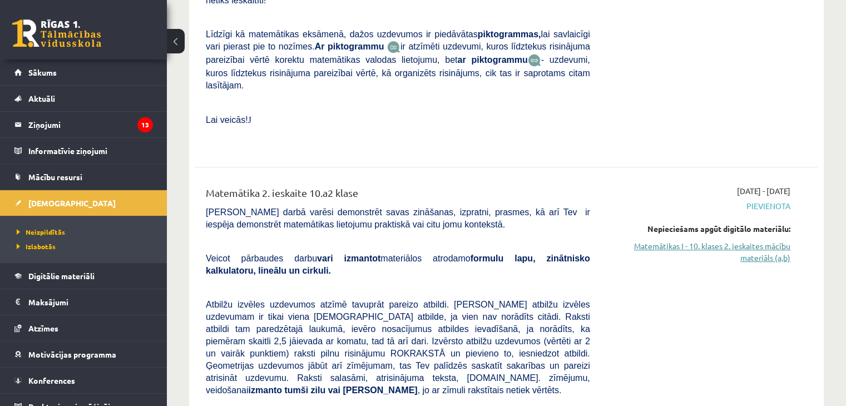
click at [737, 240] on link "Matemātikas I - 10. klases 2. ieskaites mācību materiāls (a,b)" at bounding box center [699, 251] width 184 height 23
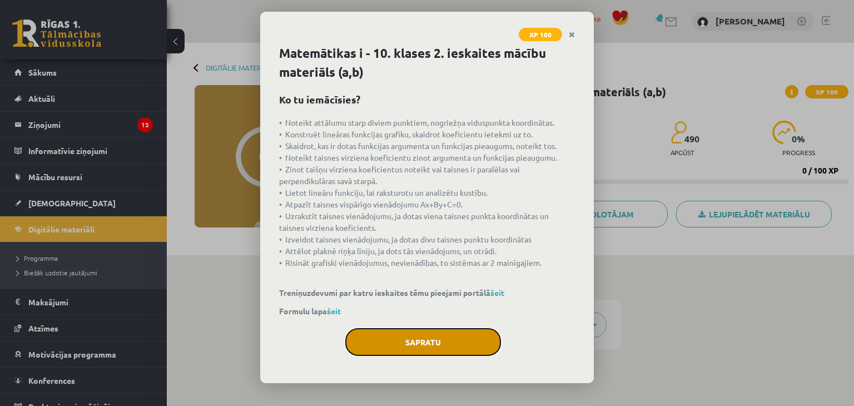
click at [412, 341] on button "Sapratu" at bounding box center [423, 342] width 156 height 28
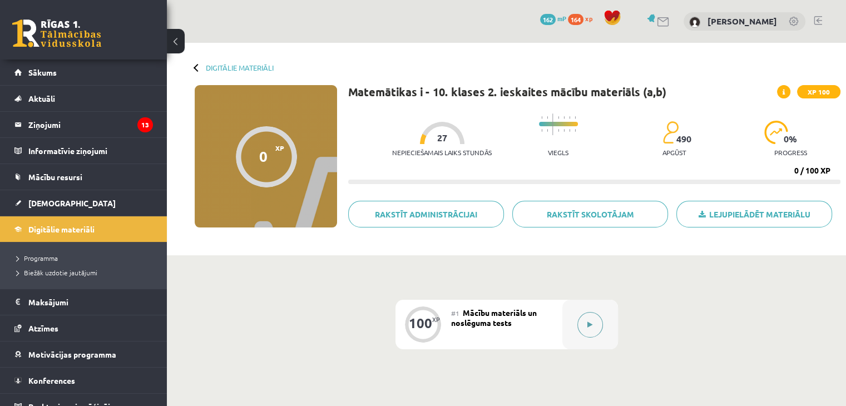
click at [575, 326] on div at bounding box center [590, 325] width 56 height 50
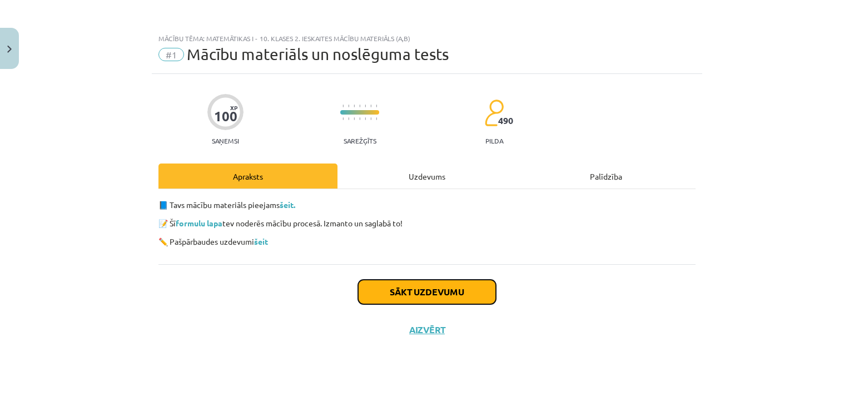
click at [431, 286] on button "Sākt uzdevumu" at bounding box center [427, 292] width 138 height 24
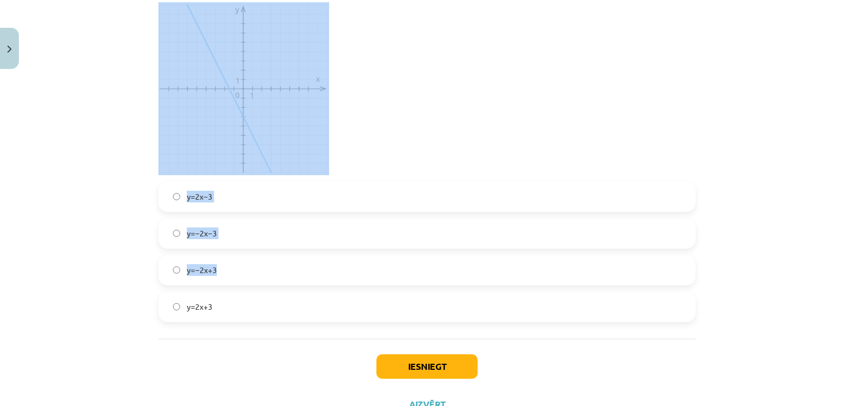
scroll to position [2374, 0]
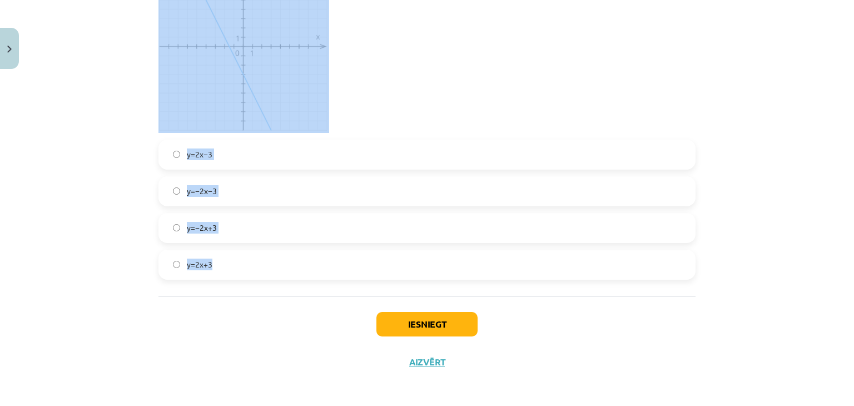
drag, startPoint x: 154, startPoint y: 211, endPoint x: 234, endPoint y: 253, distance: 89.8
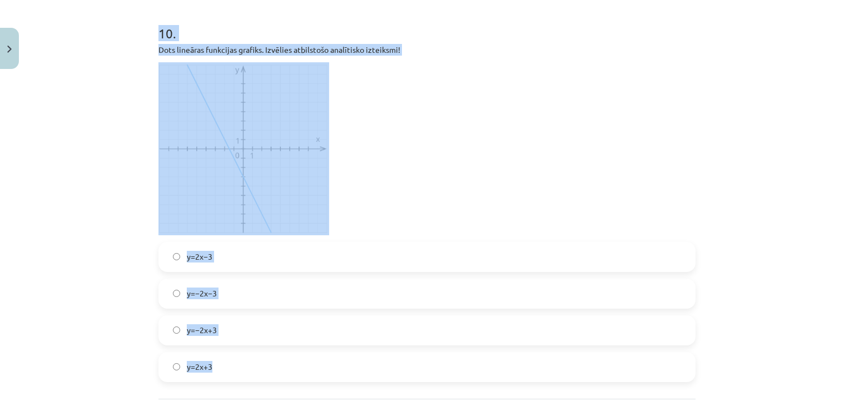
scroll to position [2152, 0]
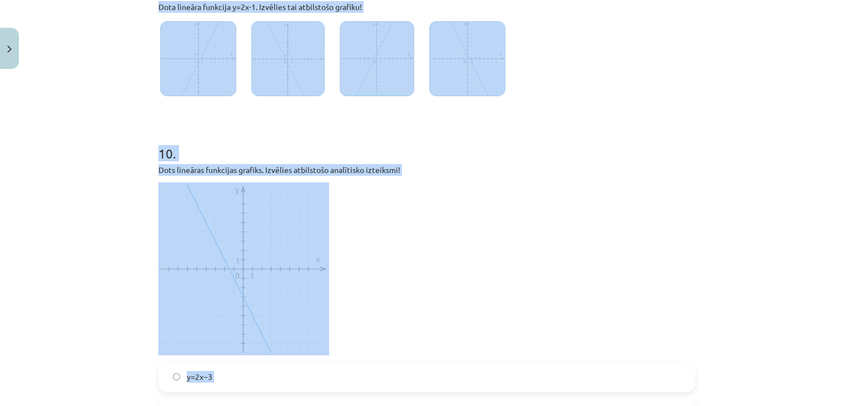
click at [485, 235] on p at bounding box center [427, 268] width 537 height 173
click at [472, 223] on p at bounding box center [427, 268] width 537 height 173
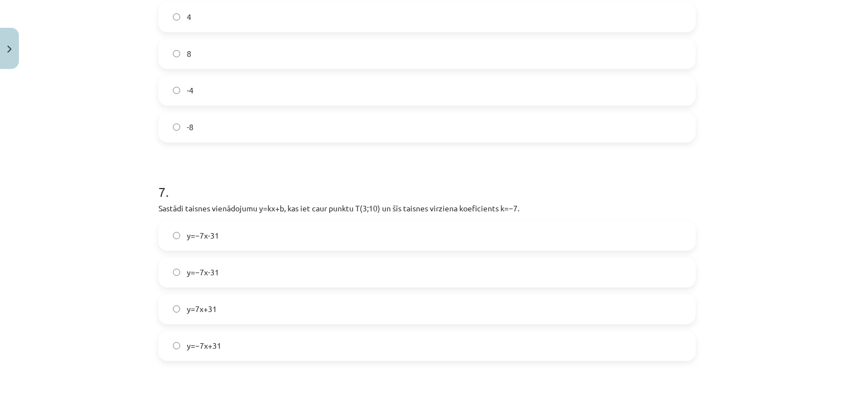
scroll to position [1540, 0]
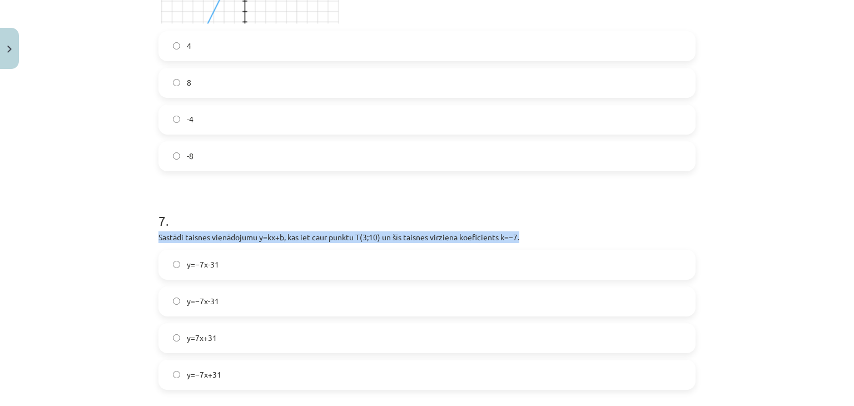
drag, startPoint x: 151, startPoint y: 234, endPoint x: 531, endPoint y: 234, distance: 379.9
copy p "Sastādi taisnes vienādojumu y=kx+b, kas iet caur punktu T(3;10) un šīs taisnes …"
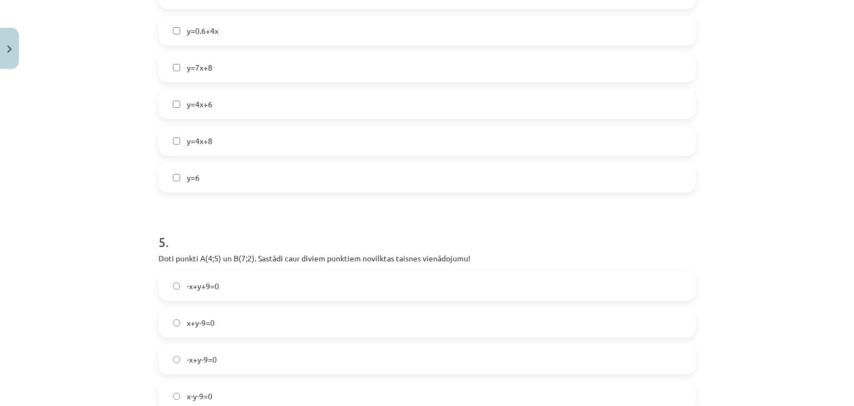
scroll to position [872, 0]
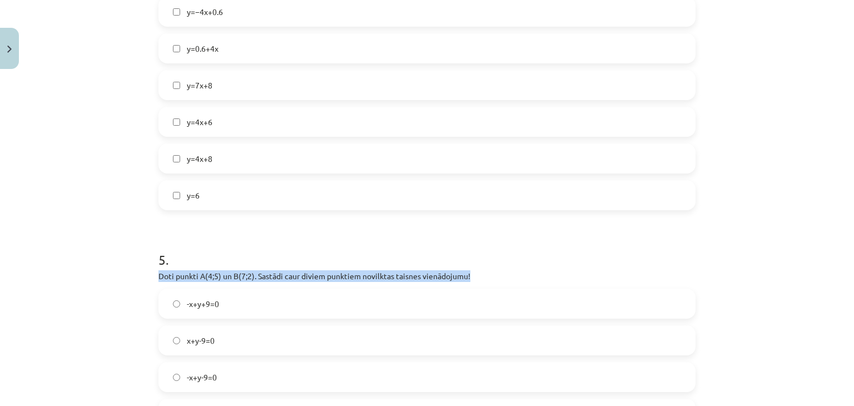
drag, startPoint x: 149, startPoint y: 270, endPoint x: 467, endPoint y: 275, distance: 318.2
copy p "Doti punkti A(4;5) un B(7;2). Sastādi caur diviem punktiem novilktas taisnes vi…"
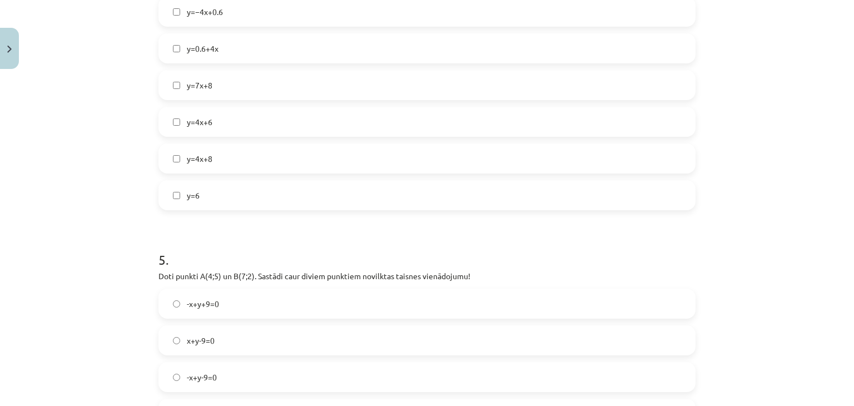
click at [355, 243] on h1 "5 ." at bounding box center [427, 250] width 537 height 34
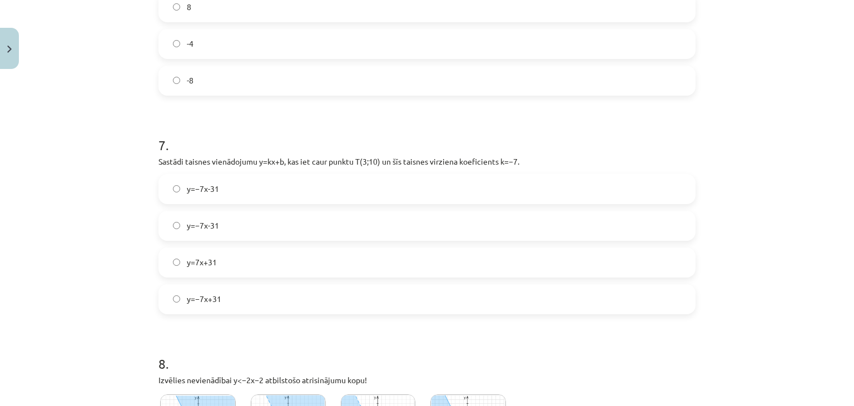
scroll to position [1707, 0]
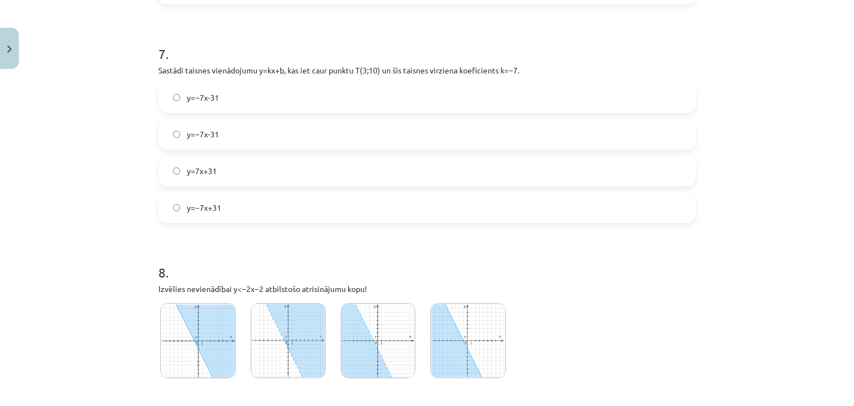
click at [210, 210] on span "y=−7x+31" at bounding box center [204, 208] width 34 height 12
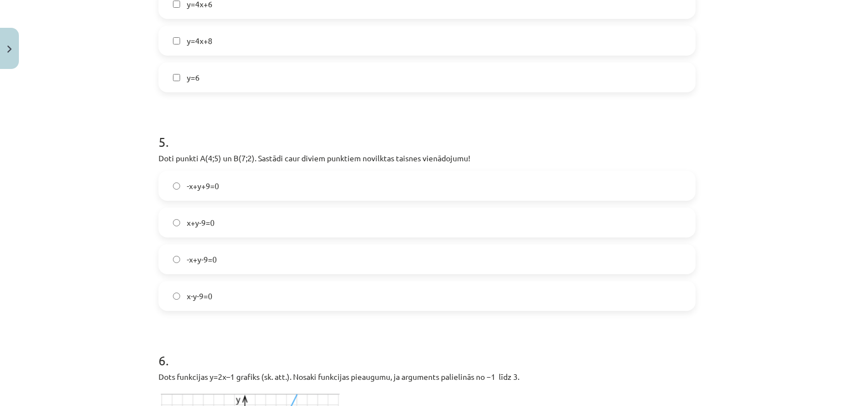
scroll to position [983, 0]
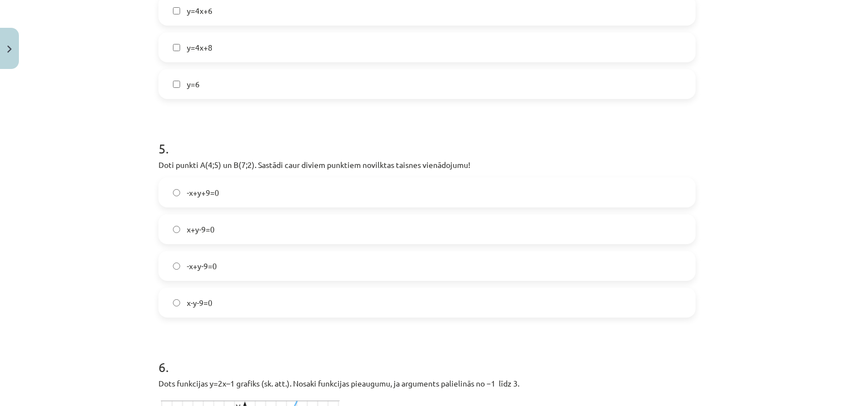
click at [204, 266] on span "-x+y-9=0" at bounding box center [202, 266] width 30 height 12
click at [202, 181] on label "-x+y+9=0" at bounding box center [427, 193] width 535 height 28
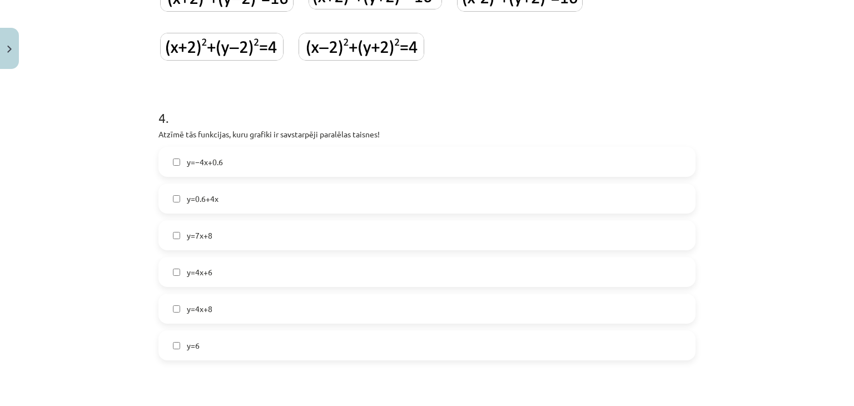
scroll to position [705, 0]
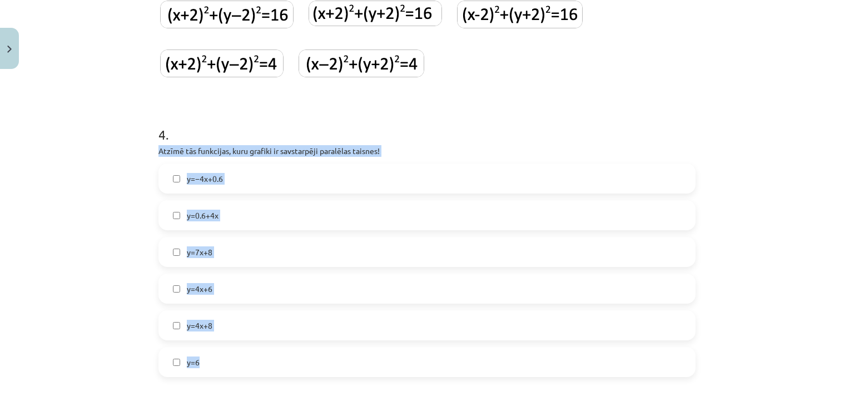
drag, startPoint x: 156, startPoint y: 145, endPoint x: 182, endPoint y: 342, distance: 198.6
click at [218, 367] on div "4 . Atzīmē tās funkcijas, kuru grafiki ir savstarpēji paralēlas taisnes! y=−4x+…" at bounding box center [427, 242] width 537 height 270
copy div "Atzīmē tās funkcijas, kuru grafiki ir savstarpēji paralēlas taisnes! y=−4x+0.6 …"
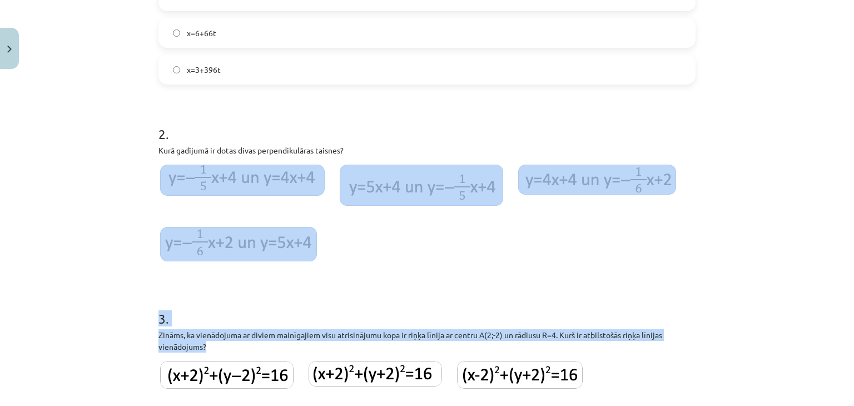
scroll to position [316, 0]
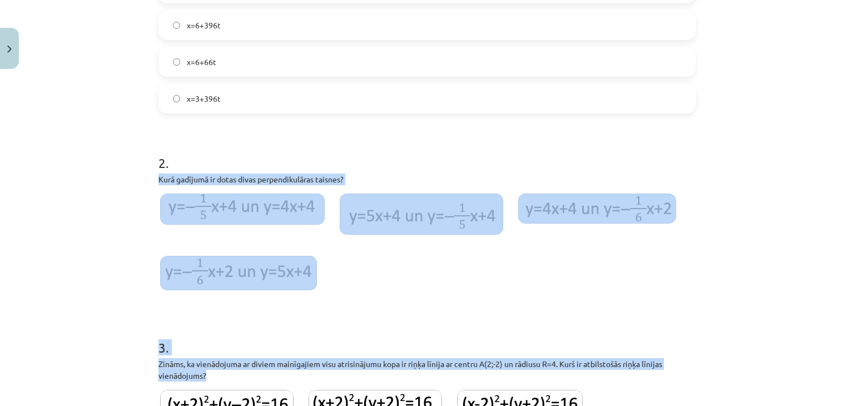
drag, startPoint x: 229, startPoint y: 205, endPoint x: 149, endPoint y: 153, distance: 96.1
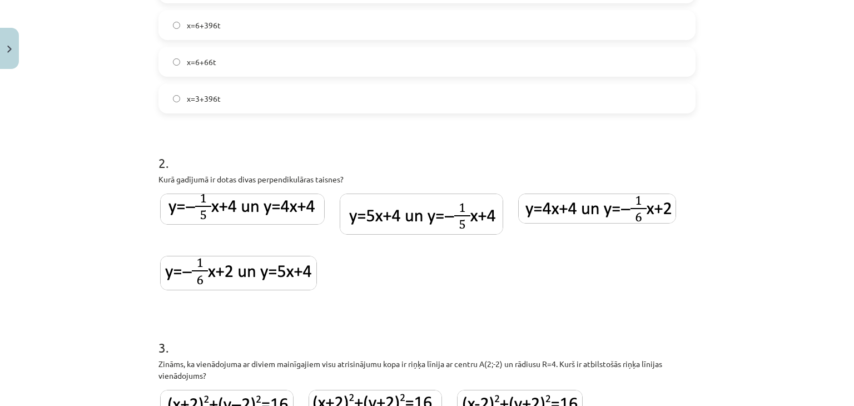
click at [215, 145] on h1 "2 ." at bounding box center [427, 153] width 537 height 34
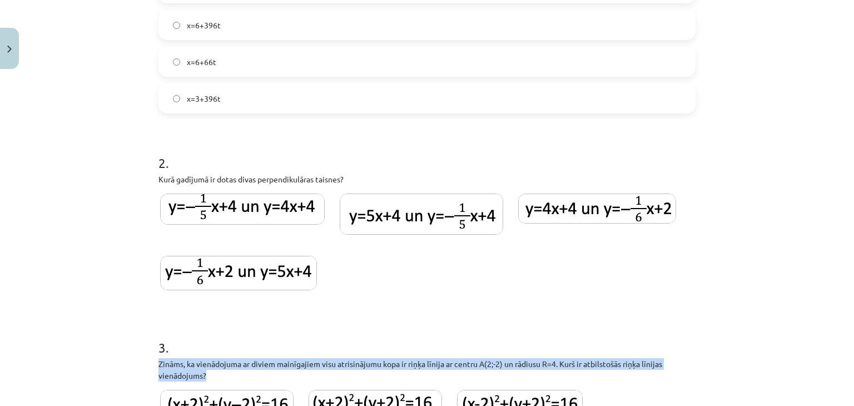
drag, startPoint x: 211, startPoint y: 375, endPoint x: 142, endPoint y: 362, distance: 70.3
click at [142, 362] on div "Mācību tēma: Matemātikas i - 10. klases 2. ieskaites mācību materiāls (a,b) #1 …" at bounding box center [427, 203] width 854 height 406
copy p "Zināms, ka vienādojuma ar diviem mainīgajiem visu atrisinājumu kopa ir riņķa lī…"
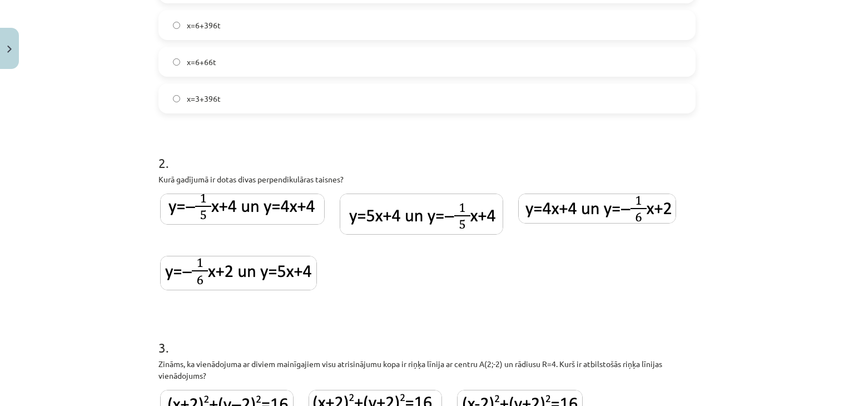
click at [384, 275] on div at bounding box center [427, 245] width 537 height 106
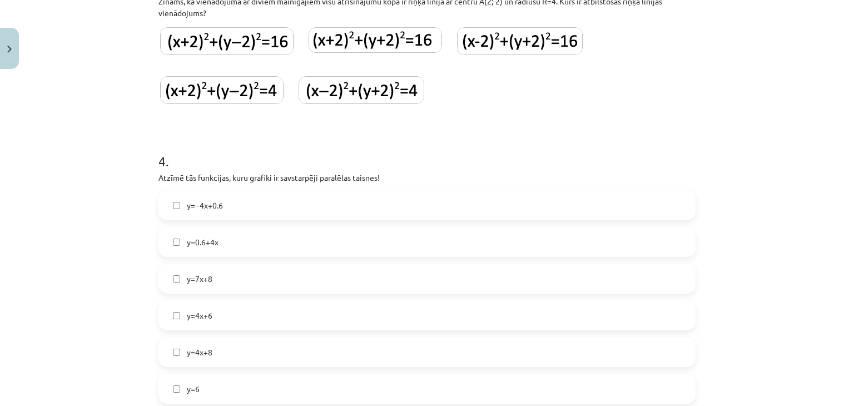
scroll to position [705, 0]
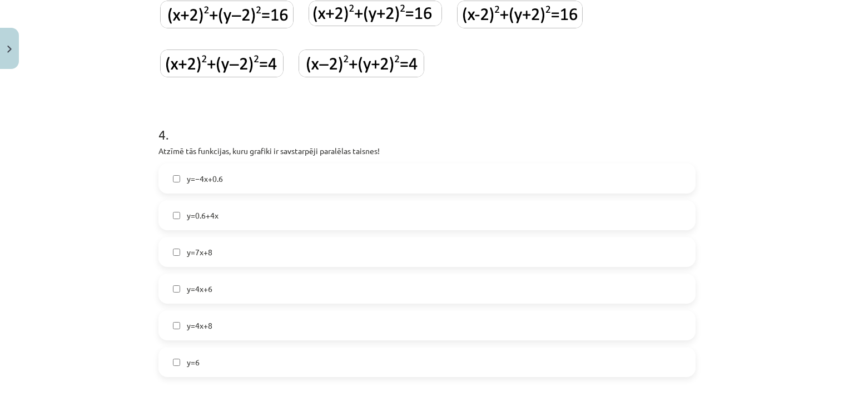
click at [209, 213] on span "y=0.6+4x" at bounding box center [203, 216] width 32 height 12
click at [240, 285] on label "y=4x+6" at bounding box center [427, 289] width 535 height 28
click at [219, 312] on label "y=4x+8" at bounding box center [427, 326] width 535 height 28
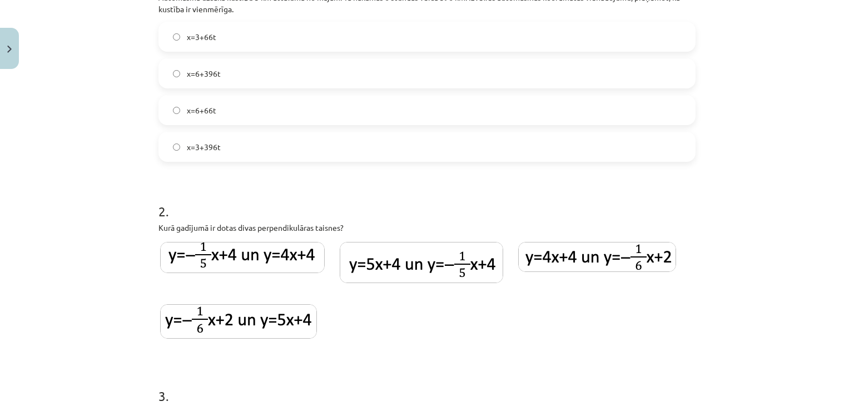
scroll to position [38, 0]
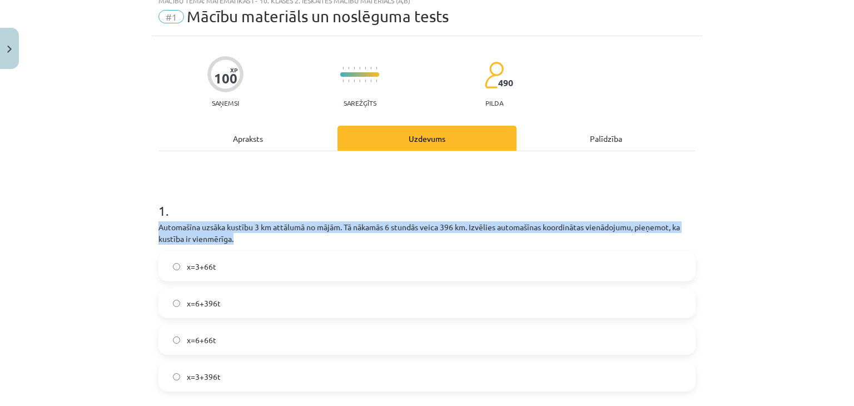
drag, startPoint x: 255, startPoint y: 234, endPoint x: 145, endPoint y: 221, distance: 110.9
click at [145, 221] on div "Mācību tēma: Matemātikas i - 10. klases 2. ieskaites mācību materiāls (a,b) #1 …" at bounding box center [427, 203] width 854 height 406
copy p "Automašīna uzsāka kustību 3 km attālumā no mājām. Tā nākamās 6 stundās veica 39…"
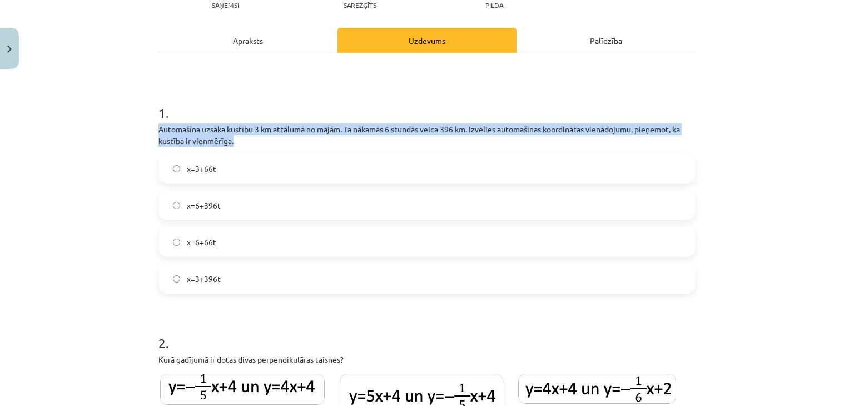
scroll to position [149, 0]
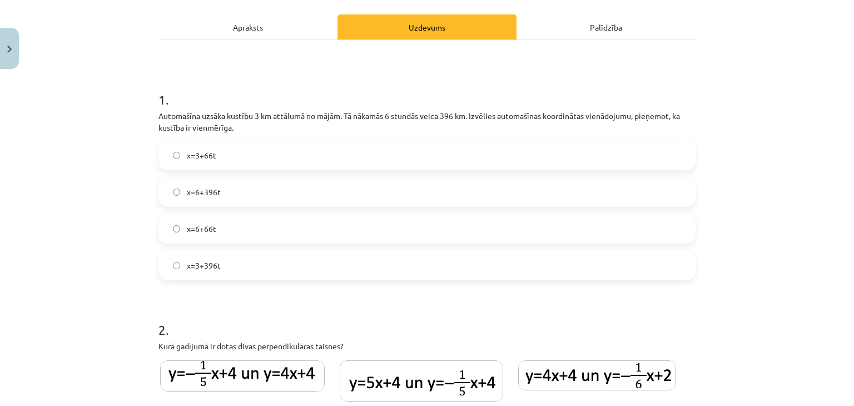
click at [239, 154] on label "x=3+66t" at bounding box center [427, 155] width 535 height 28
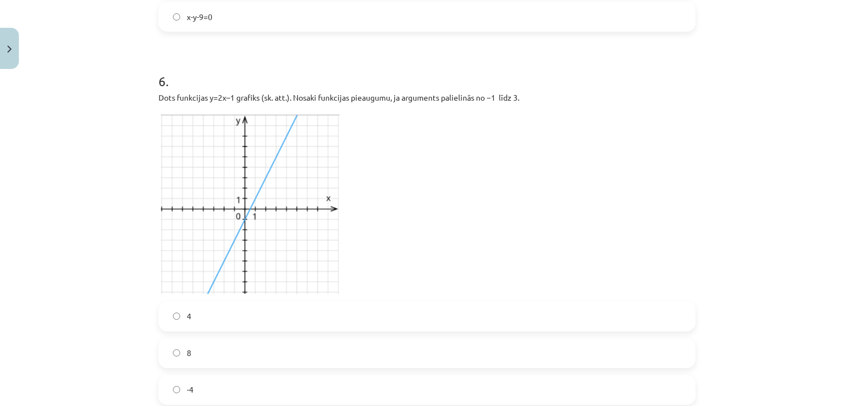
scroll to position [1317, 0]
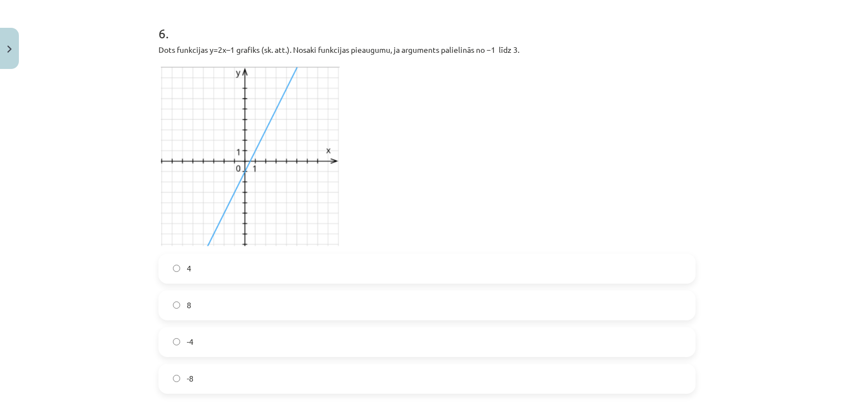
click at [195, 264] on label "4" at bounding box center [427, 269] width 535 height 28
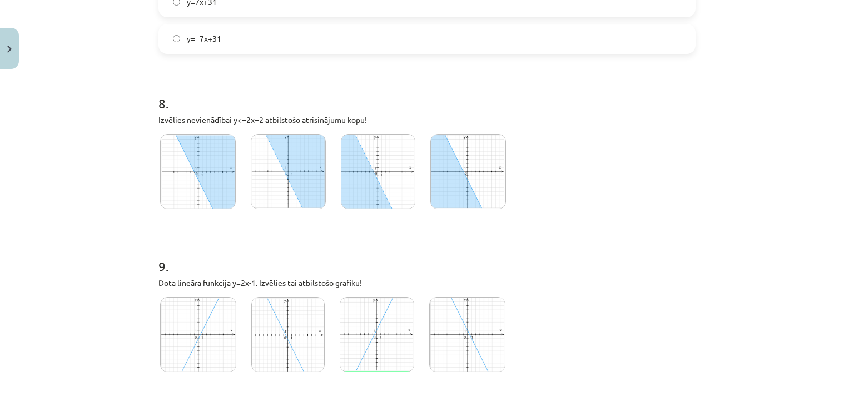
scroll to position [1873, 0]
click at [201, 159] on img at bounding box center [198, 173] width 76 height 75
click at [183, 156] on img at bounding box center [198, 173] width 76 height 75
drag, startPoint x: 291, startPoint y: 191, endPoint x: 245, endPoint y: 244, distance: 70.6
click at [245, 244] on h1 "9 ." at bounding box center [427, 258] width 537 height 34
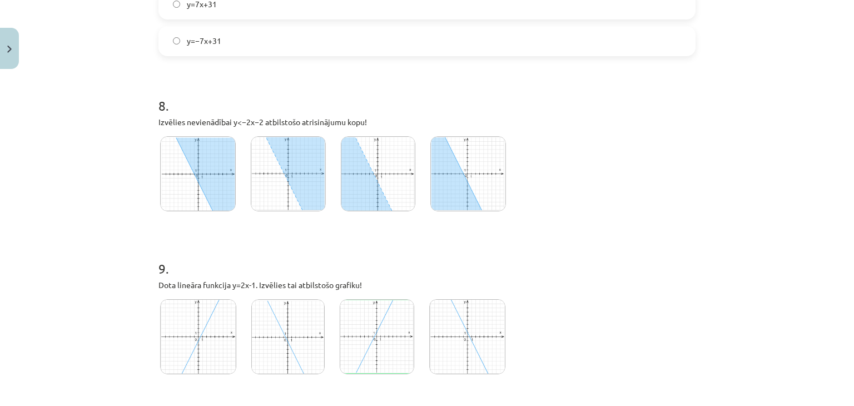
click at [289, 169] on img at bounding box center [288, 173] width 75 height 75
click at [370, 164] on img at bounding box center [378, 173] width 75 height 75
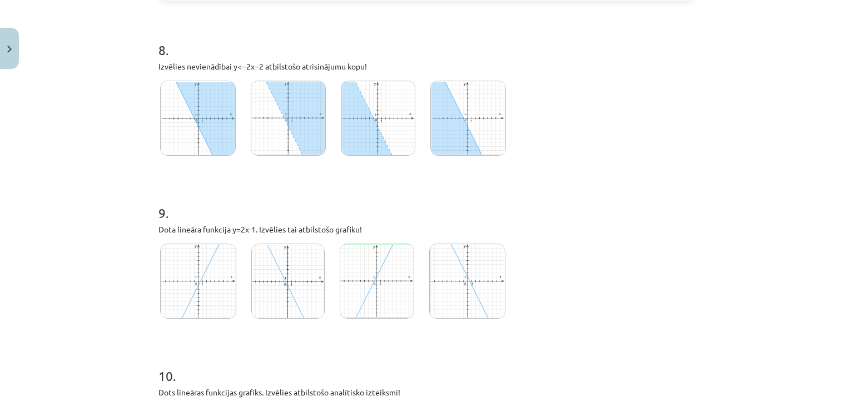
scroll to position [1929, 0]
click at [207, 272] on img at bounding box center [198, 281] width 76 height 75
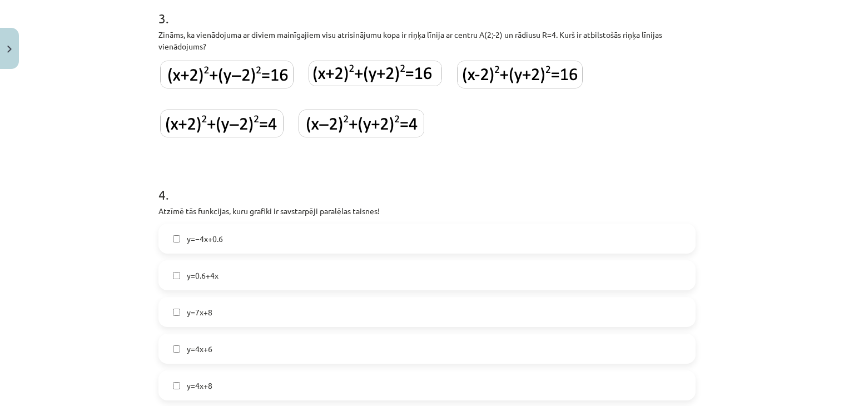
scroll to position [650, 0]
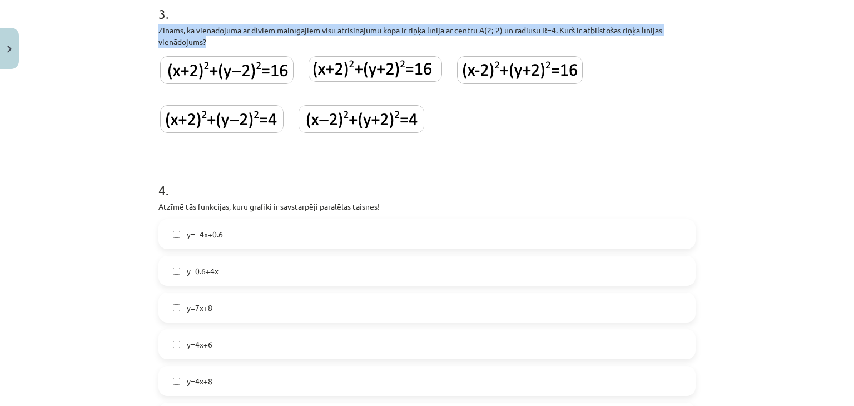
drag, startPoint x: 209, startPoint y: 41, endPoint x: 154, endPoint y: 27, distance: 56.8
copy p "Zināms, ka vienādojuma ar diviem mainīgajiem visu atrisinājumu kopa ir riņķa lī…"
click at [348, 119] on img at bounding box center [362, 119] width 126 height 28
click at [487, 75] on img at bounding box center [520, 70] width 126 height 28
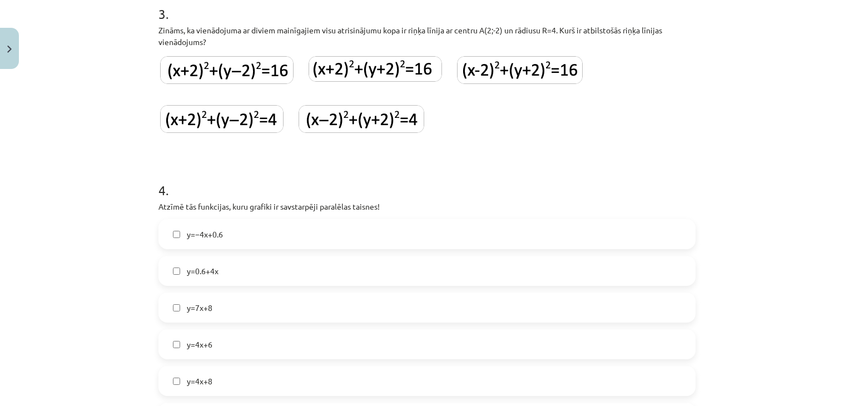
click at [589, 165] on h1 "4 ." at bounding box center [427, 180] width 537 height 34
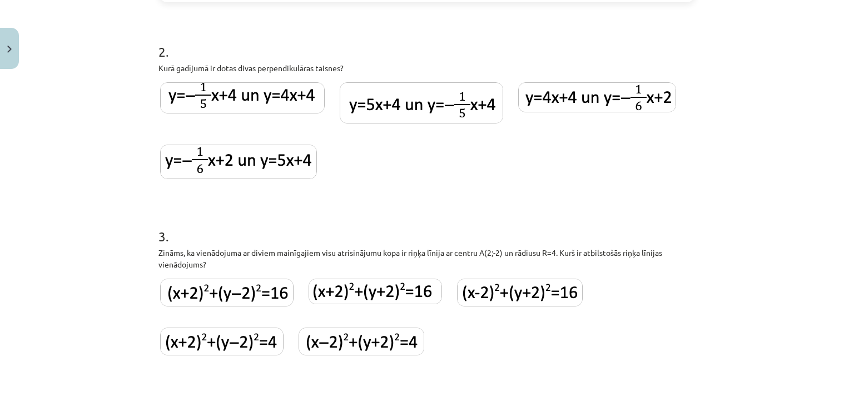
scroll to position [372, 0]
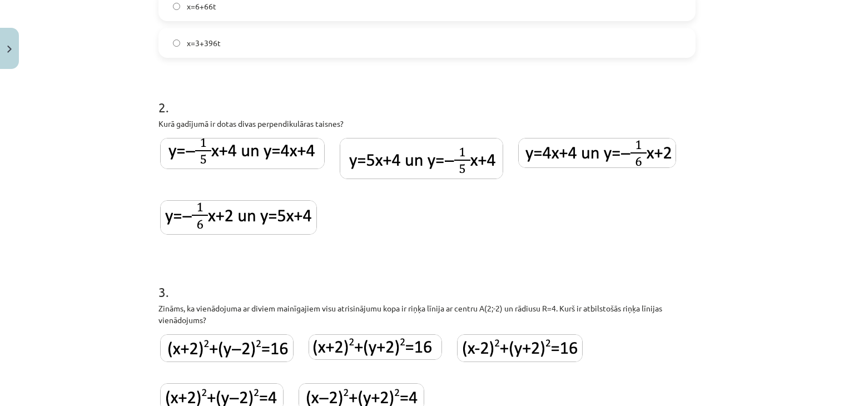
click at [433, 157] on img at bounding box center [422, 158] width 164 height 41
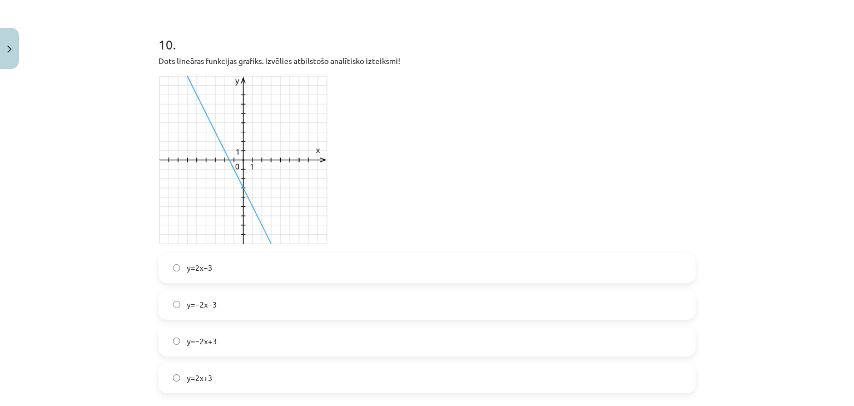
scroll to position [2281, 0]
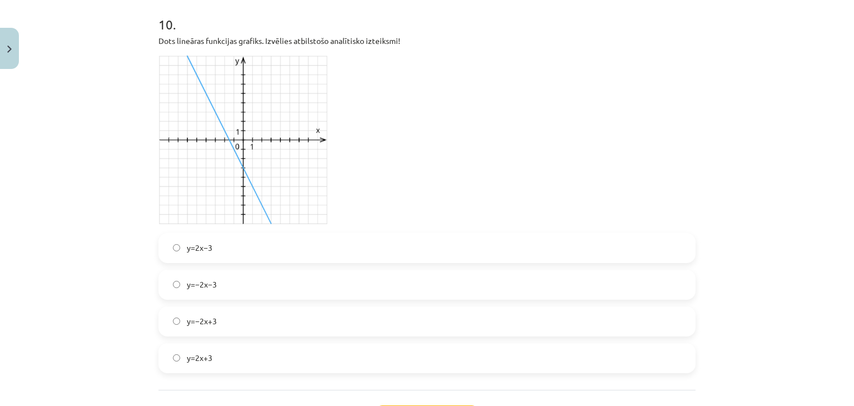
click at [295, 276] on label "y=−2x−3" at bounding box center [427, 285] width 535 height 28
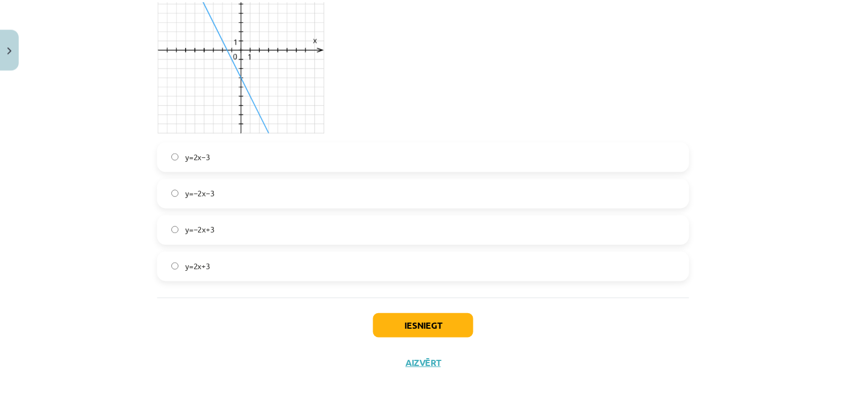
scroll to position [2374, 0]
click at [436, 314] on button "Iesniegt" at bounding box center [427, 324] width 101 height 24
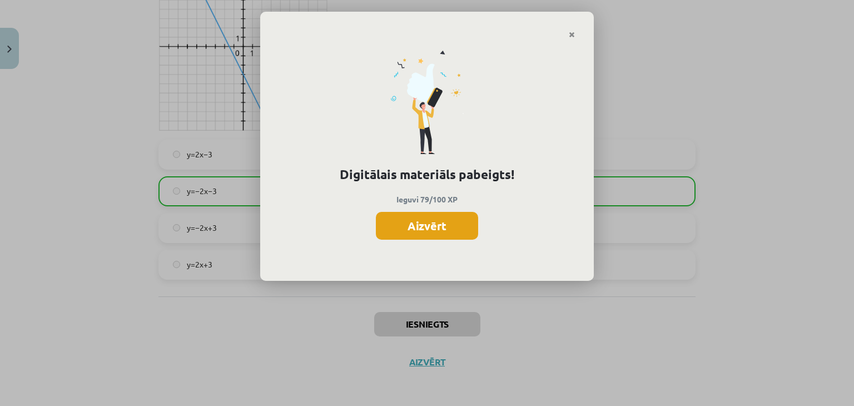
click at [426, 232] on button "Aizvērt" at bounding box center [427, 226] width 102 height 28
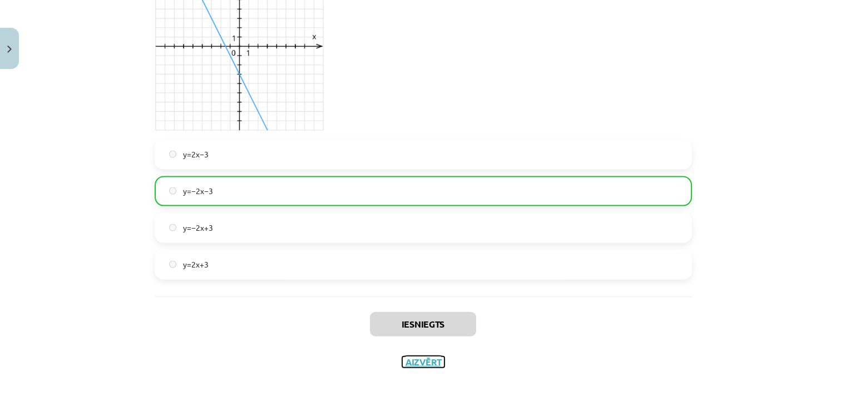
click at [410, 357] on button "Aizvērt" at bounding box center [423, 362] width 42 height 11
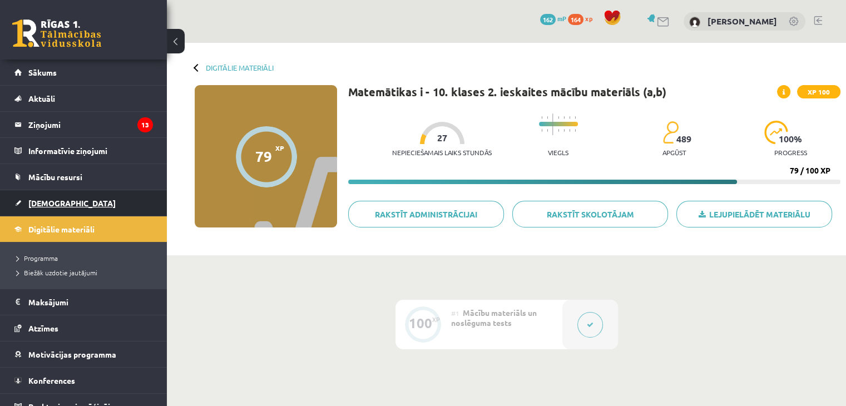
click at [49, 207] on link "[DEMOGRAPHIC_DATA]" at bounding box center [83, 203] width 139 height 26
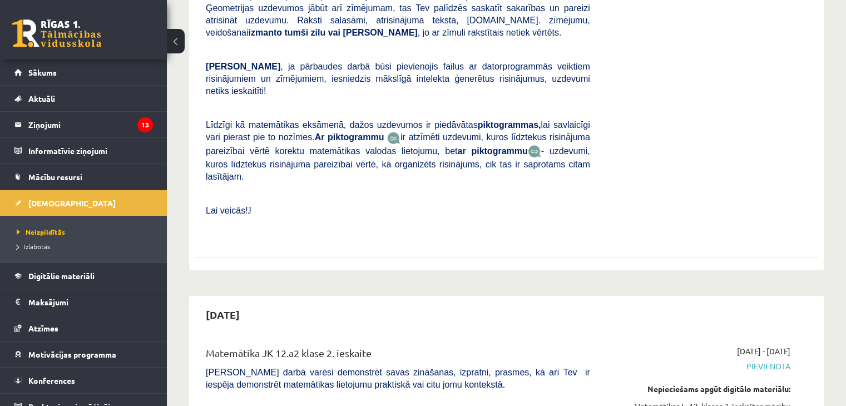
scroll to position [3671, 0]
